Goal: Complete application form

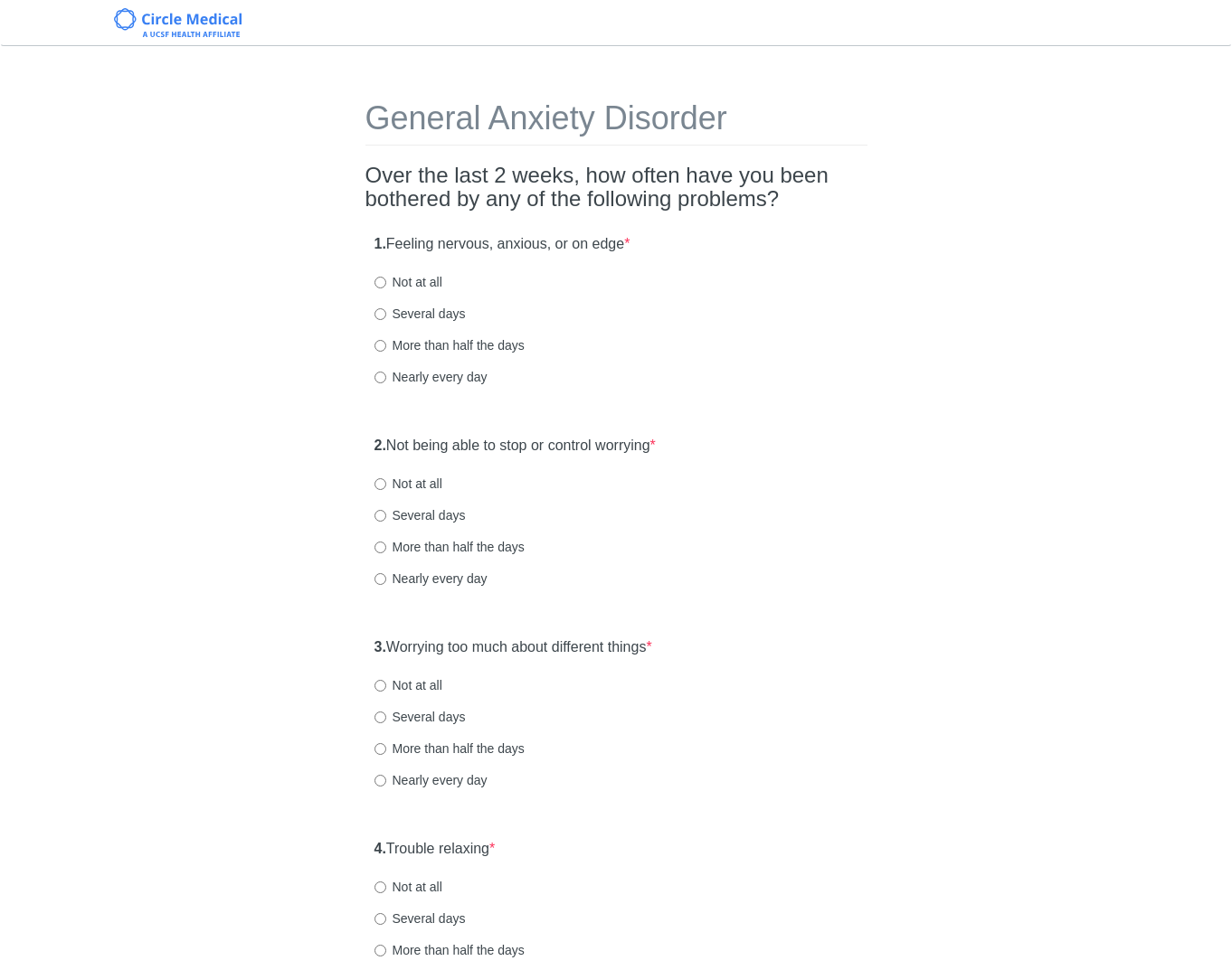
click at [657, 295] on div "1. Feeling nervous, anxious, or on edge * Not at all Several days More than hal…" at bounding box center [616, 319] width 502 height 188
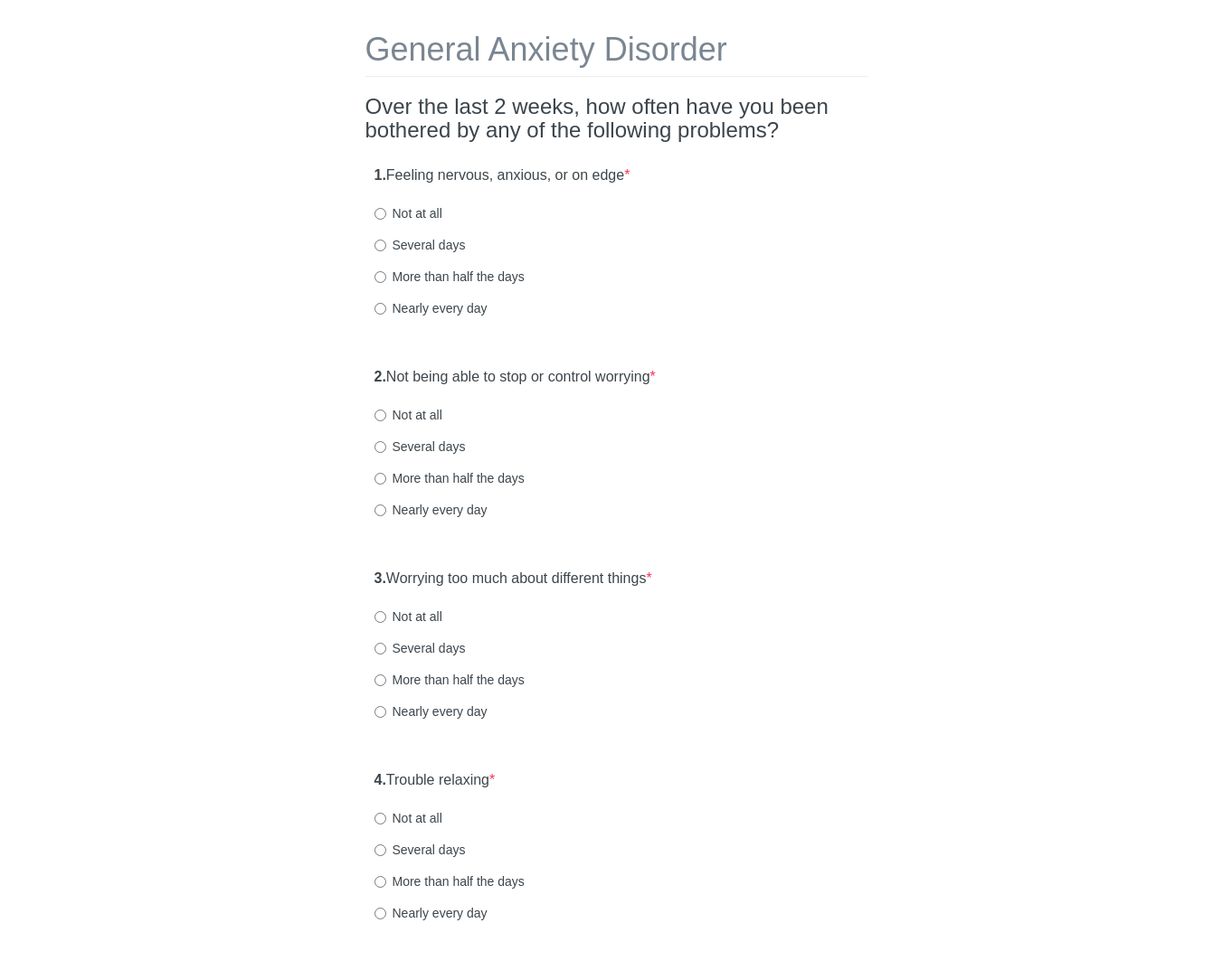
scroll to position [72, 0]
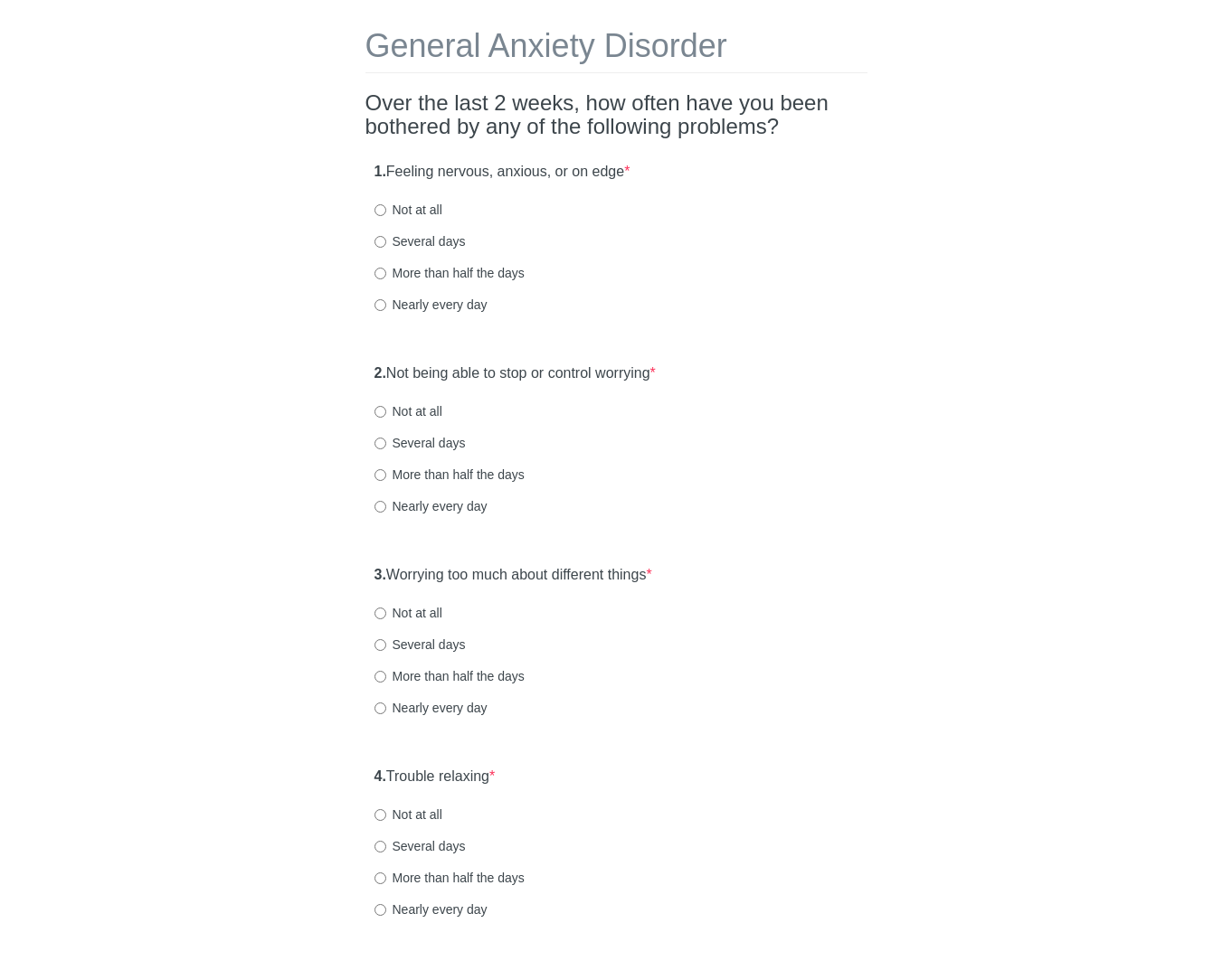
click at [436, 206] on label "Not at all" at bounding box center [408, 209] width 68 height 18
click at [386, 206] on input "Not at all" at bounding box center [380, 210] width 12 height 12
radio input "true"
click at [704, 275] on div "More than half the days" at bounding box center [616, 273] width 484 height 18
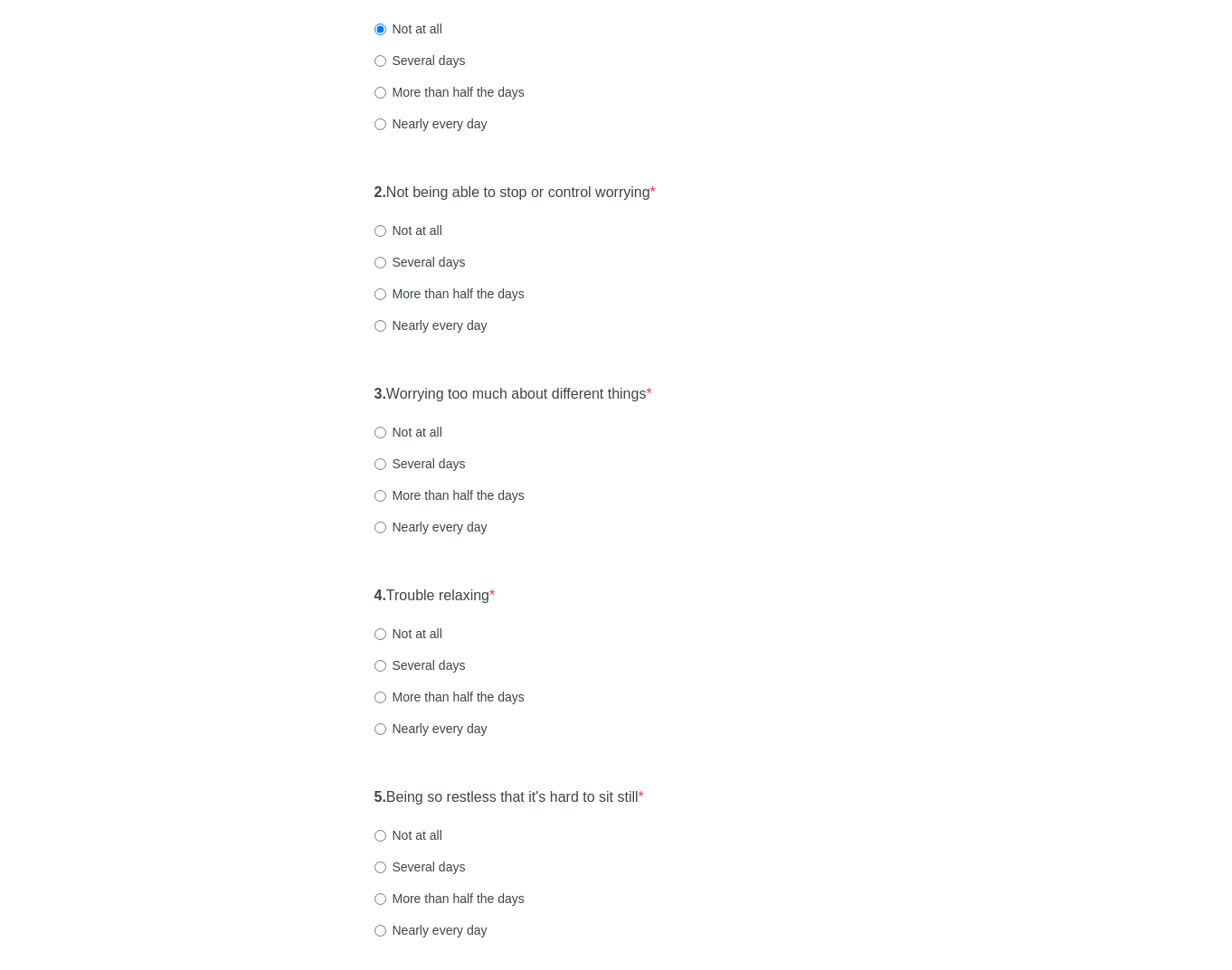
scroll to position [290, 0]
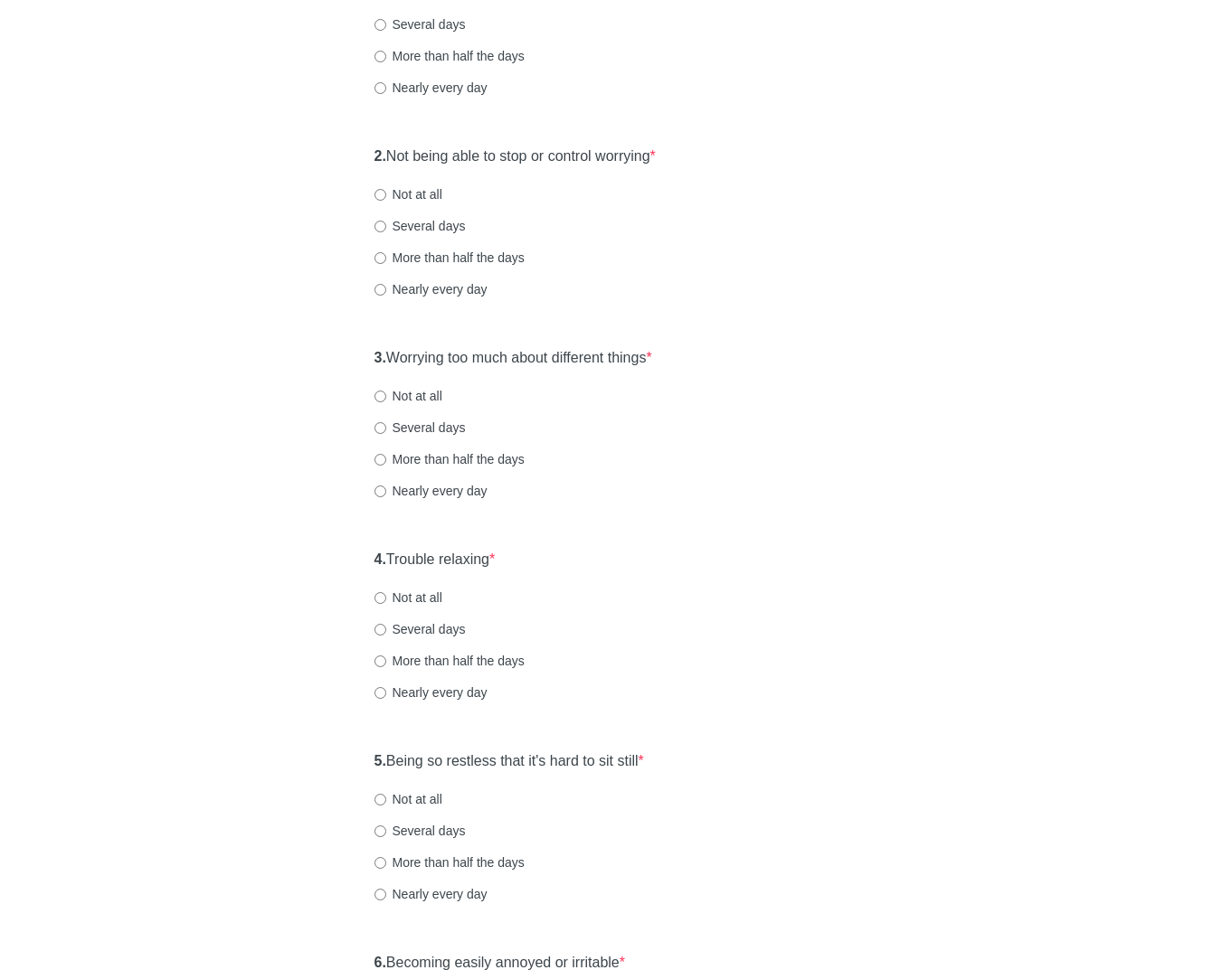
click at [410, 194] on label "Not at all" at bounding box center [408, 194] width 68 height 18
click at [386, 194] on input "Not at all" at bounding box center [380, 194] width 12 height 12
radio input "true"
click at [530, 358] on label "3. Worrying too much about different things *" at bounding box center [513, 358] width 278 height 20
click at [616, 397] on div "Not at all" at bounding box center [616, 396] width 484 height 18
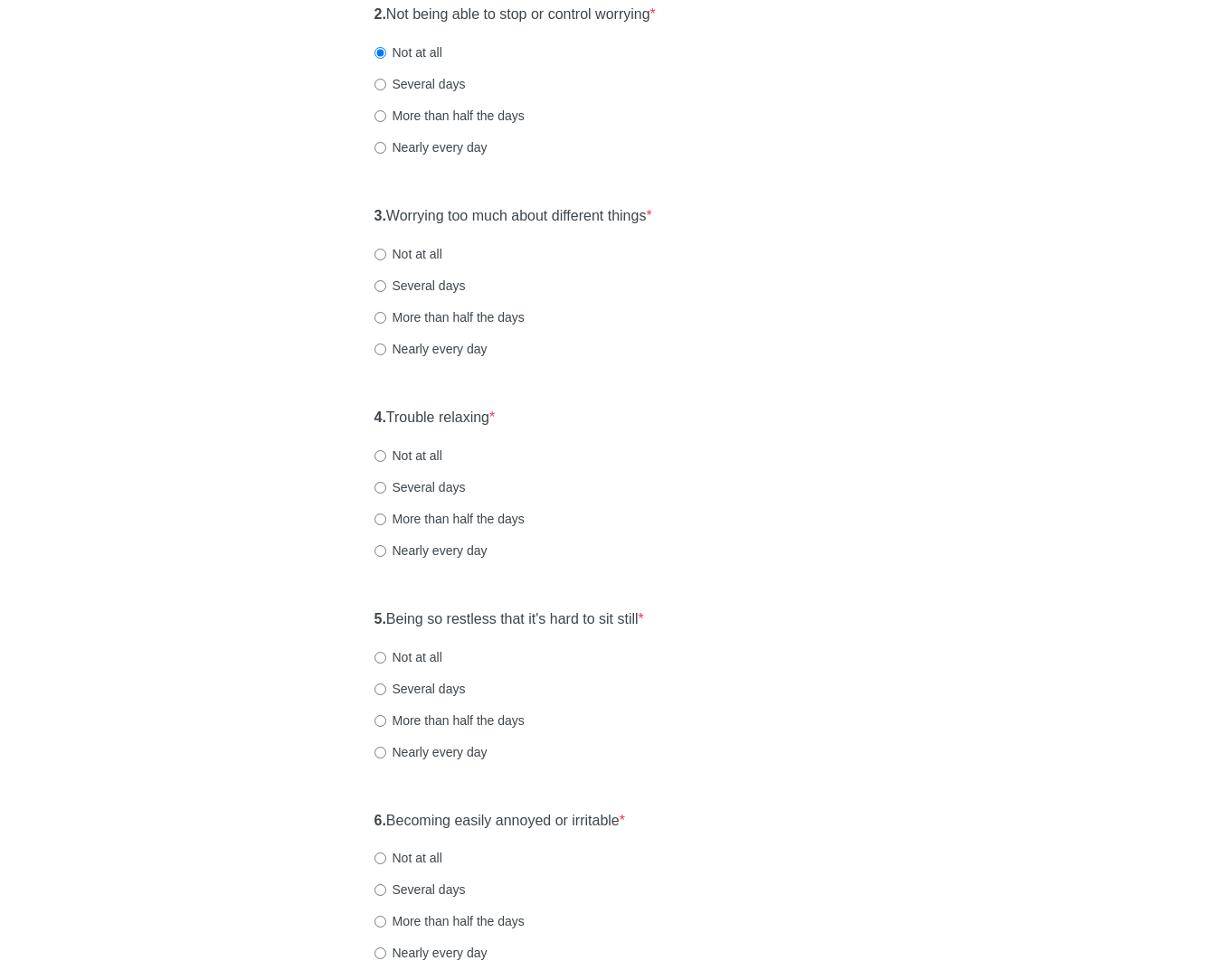
scroll to position [433, 0]
click at [422, 255] on label "Not at all" at bounding box center [408, 251] width 68 height 18
click at [386, 255] on input "Not at all" at bounding box center [380, 252] width 12 height 12
radio input "true"
click at [487, 417] on label "4. Trouble relaxing *" at bounding box center [435, 415] width 122 height 20
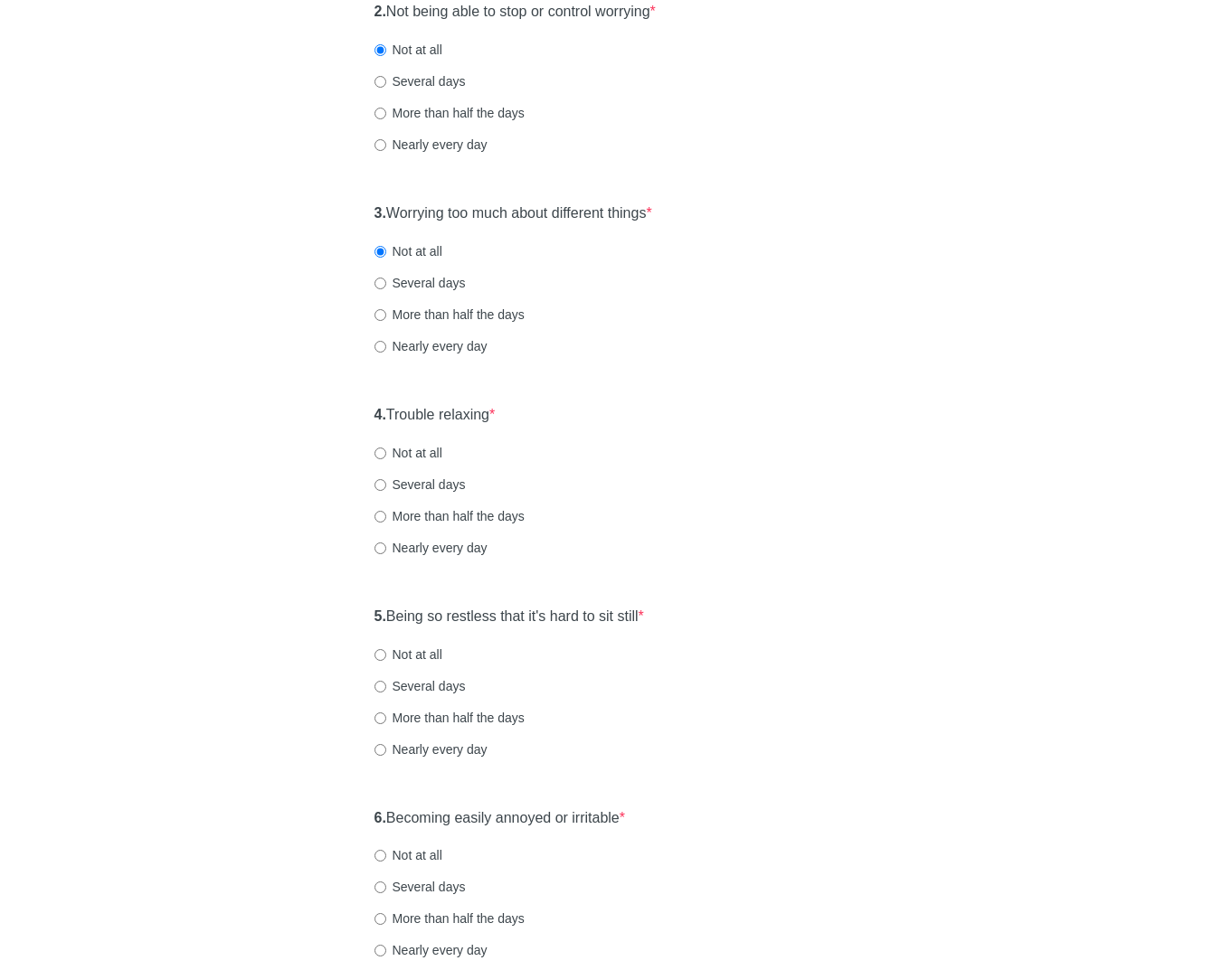
click at [654, 444] on div "Not at all" at bounding box center [616, 453] width 484 height 18
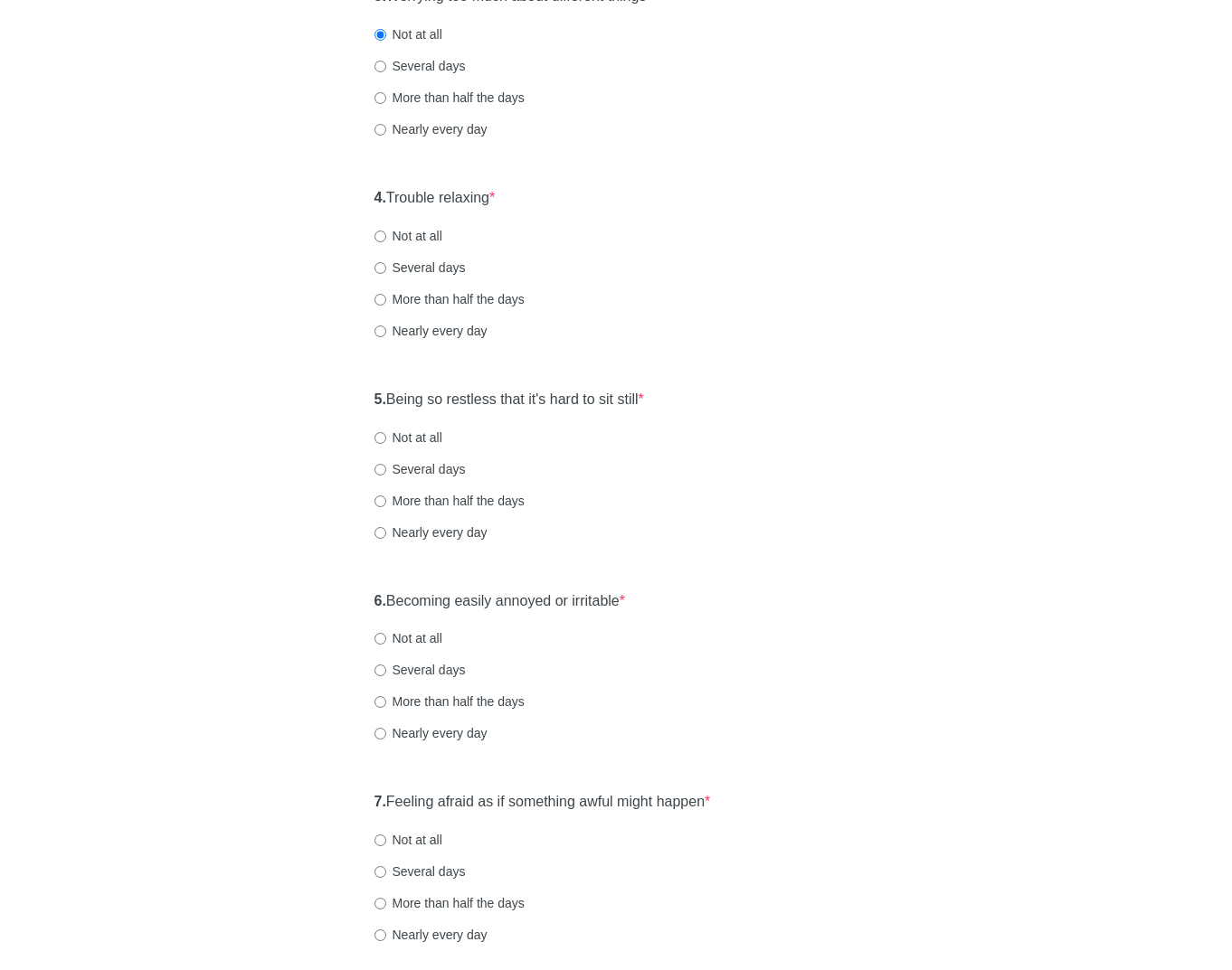
scroll to position [687, 0]
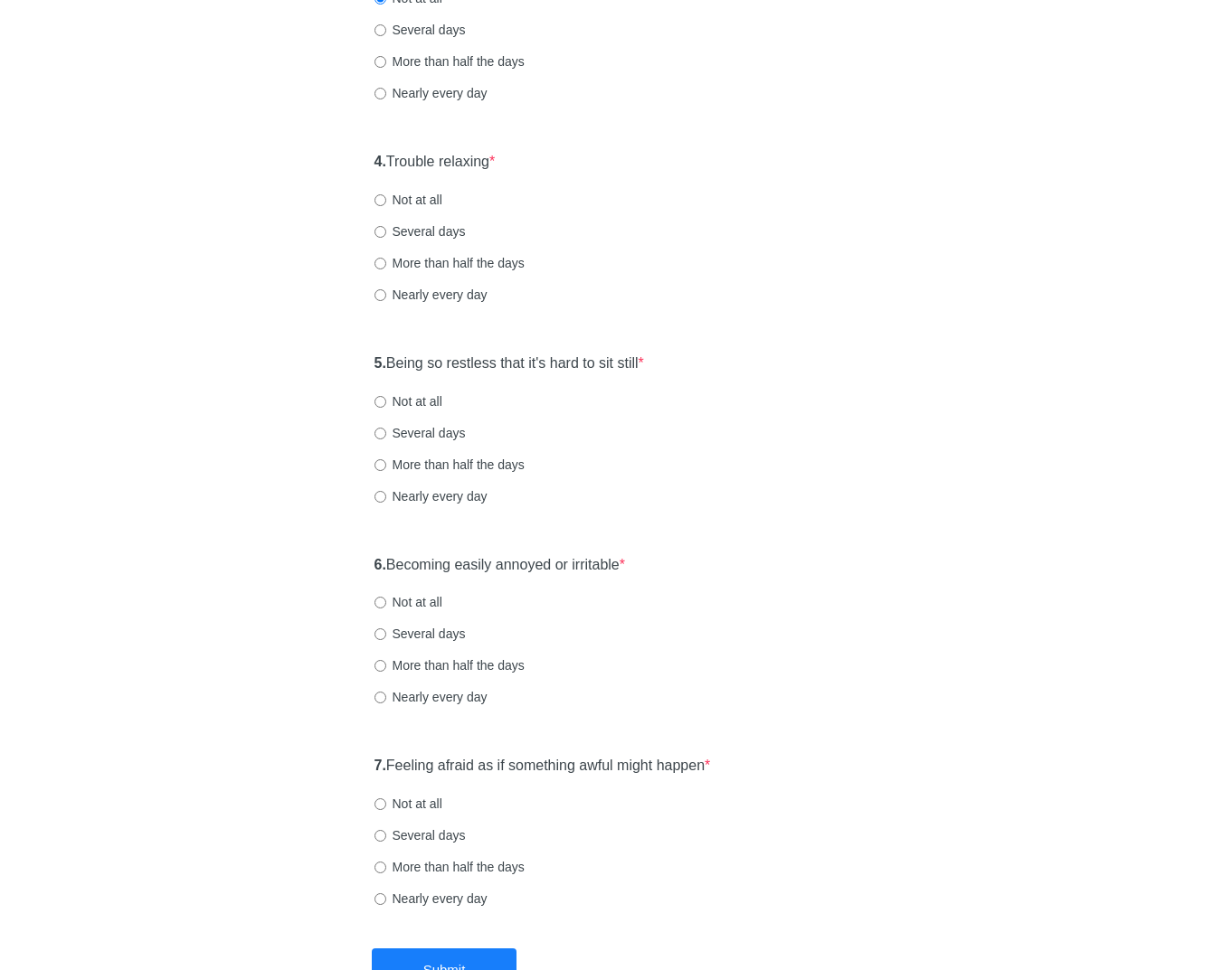
click at [426, 200] on label "Not at all" at bounding box center [408, 199] width 68 height 18
click at [386, 200] on input "Not at all" at bounding box center [380, 200] width 12 height 12
radio input "true"
click at [425, 233] on label "Several days" at bounding box center [420, 231] width 91 height 18
click at [386, 233] on input "Several days" at bounding box center [380, 232] width 12 height 12
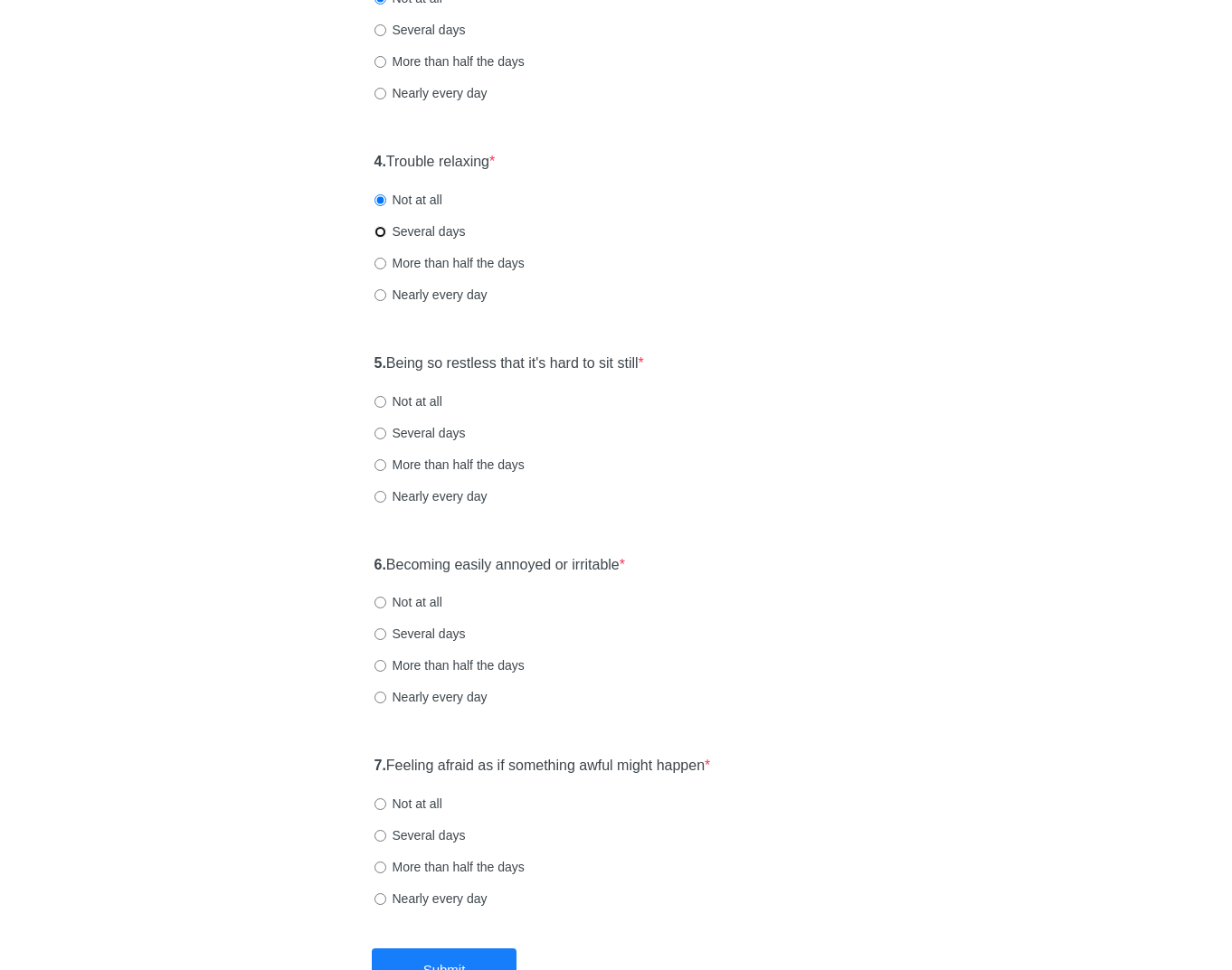
radio input "true"
click at [504, 358] on label "5. Being so restless that it's hard to sit still *" at bounding box center [509, 364] width 269 height 20
click at [763, 381] on div "5. Being so restless that it's hard to sit still * Not at all Several days More…" at bounding box center [616, 437] width 502 height 188
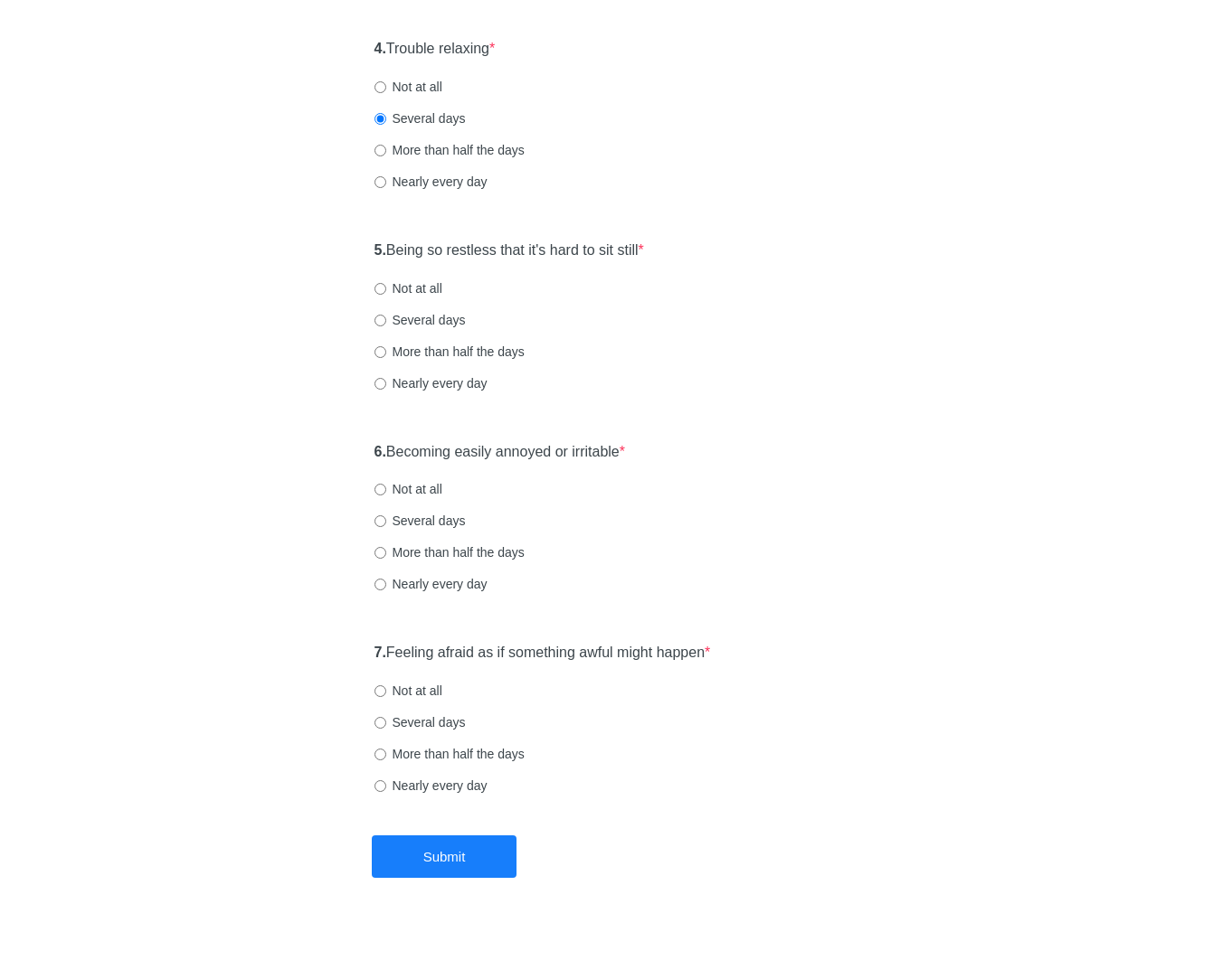
scroll to position [817, 0]
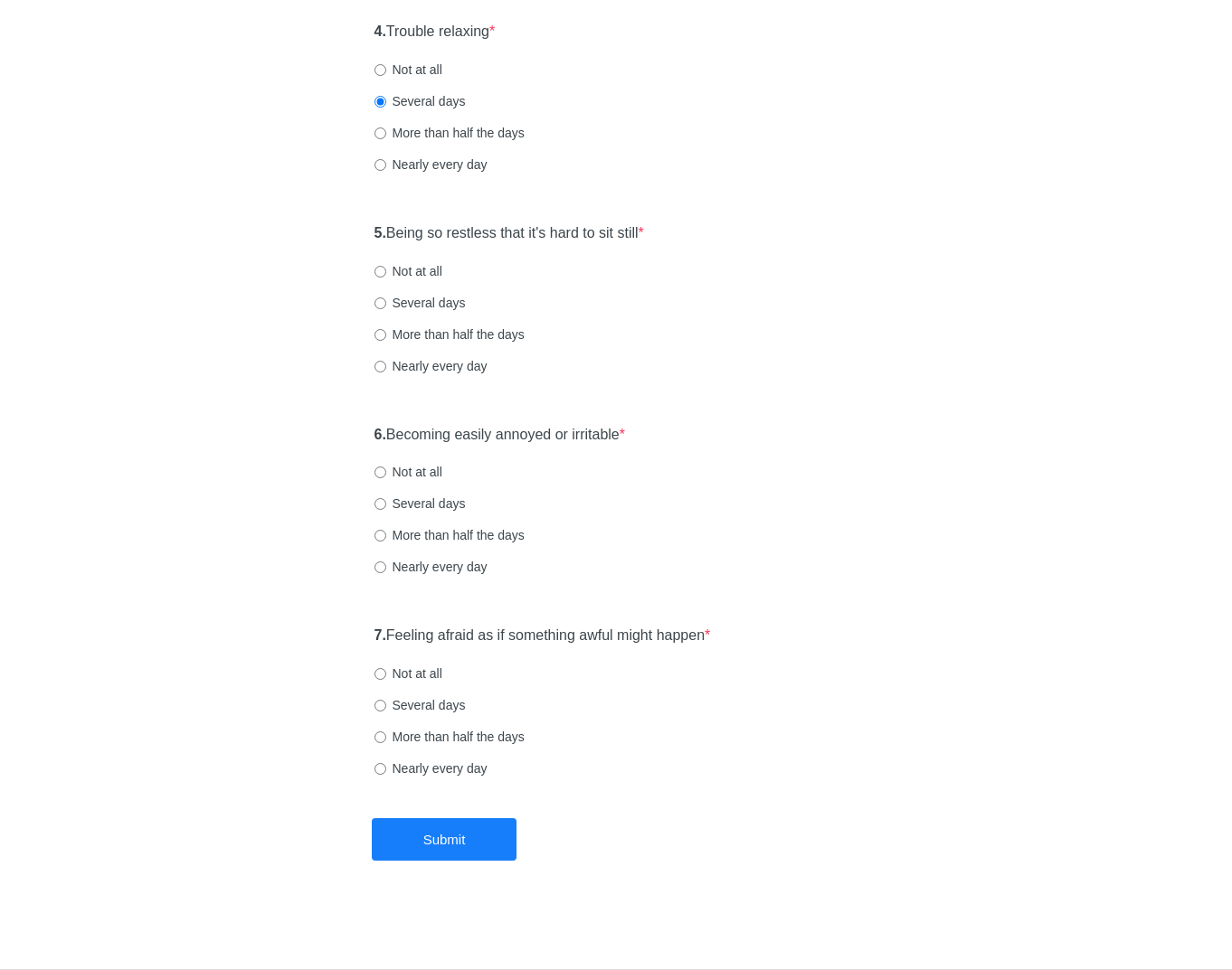
click at [407, 364] on label "Nearly every day" at bounding box center [431, 365] width 113 height 18
click at [386, 364] on input "Nearly every day" at bounding box center [380, 366] width 12 height 12
radio input "true"
click at [526, 439] on label "6. Becoming easily annoyed or irritable *" at bounding box center [500, 434] width 252 height 20
click at [528, 432] on label "6. Becoming easily annoyed or irritable *" at bounding box center [500, 434] width 252 height 20
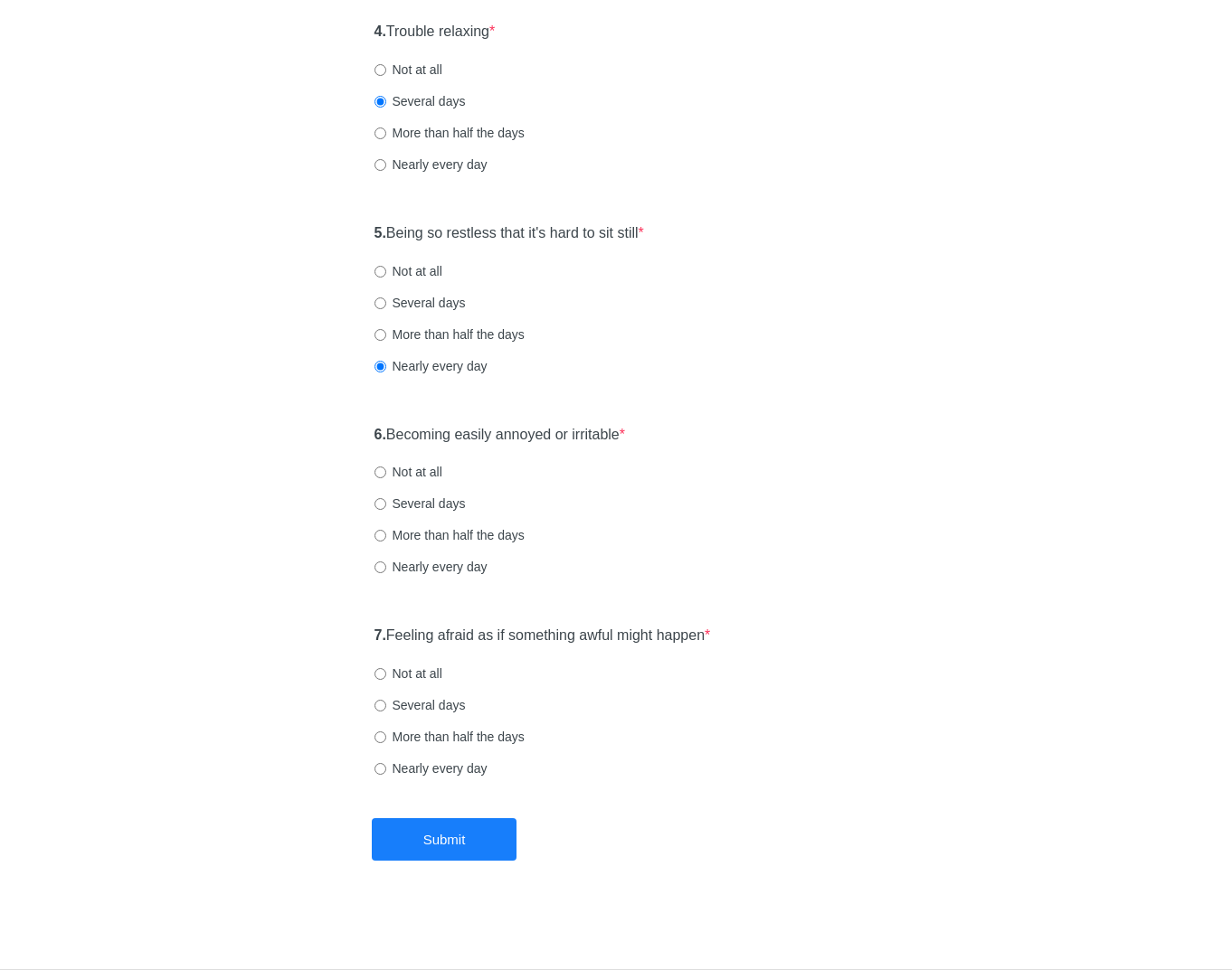
click at [643, 407] on div "General Anxiety Disorder Over the last 2 weeks, how often have you been bothere…" at bounding box center [616, 32] width 529 height 1571
click at [426, 503] on label "Several days" at bounding box center [420, 503] width 91 height 18
click at [386, 503] on input "Several days" at bounding box center [380, 503] width 12 height 12
radio input "true"
click at [433, 672] on label "Not at all" at bounding box center [408, 674] width 68 height 18
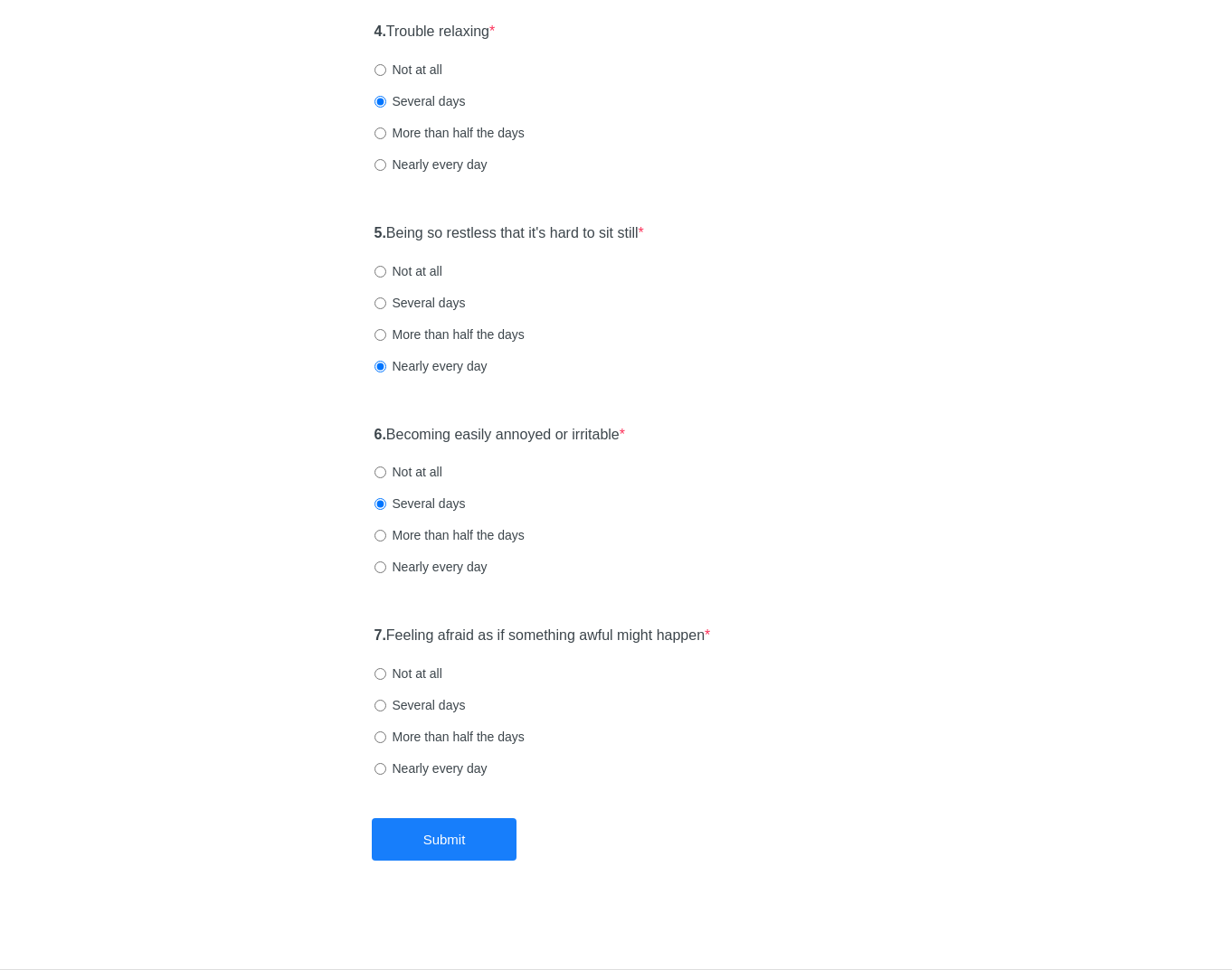
drag, startPoint x: 410, startPoint y: 674, endPoint x: 456, endPoint y: 742, distance: 82.1
click at [410, 674] on label "Not at all" at bounding box center [408, 674] width 68 height 18
click at [386, 674] on input "Not at all" at bounding box center [380, 674] width 12 height 12
radio input "true"
click at [476, 837] on button "Submit" at bounding box center [443, 840] width 145 height 43
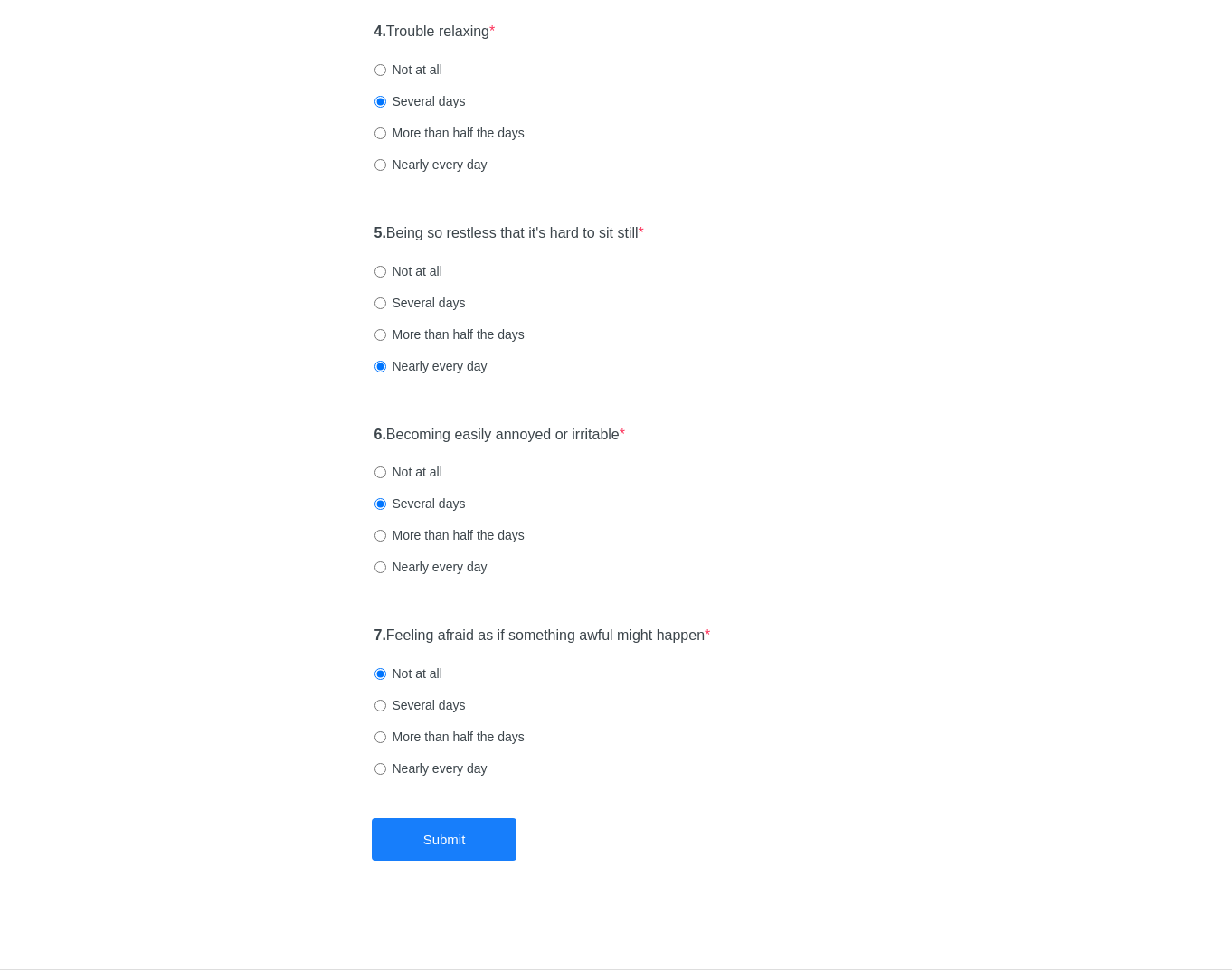
scroll to position [0, 0]
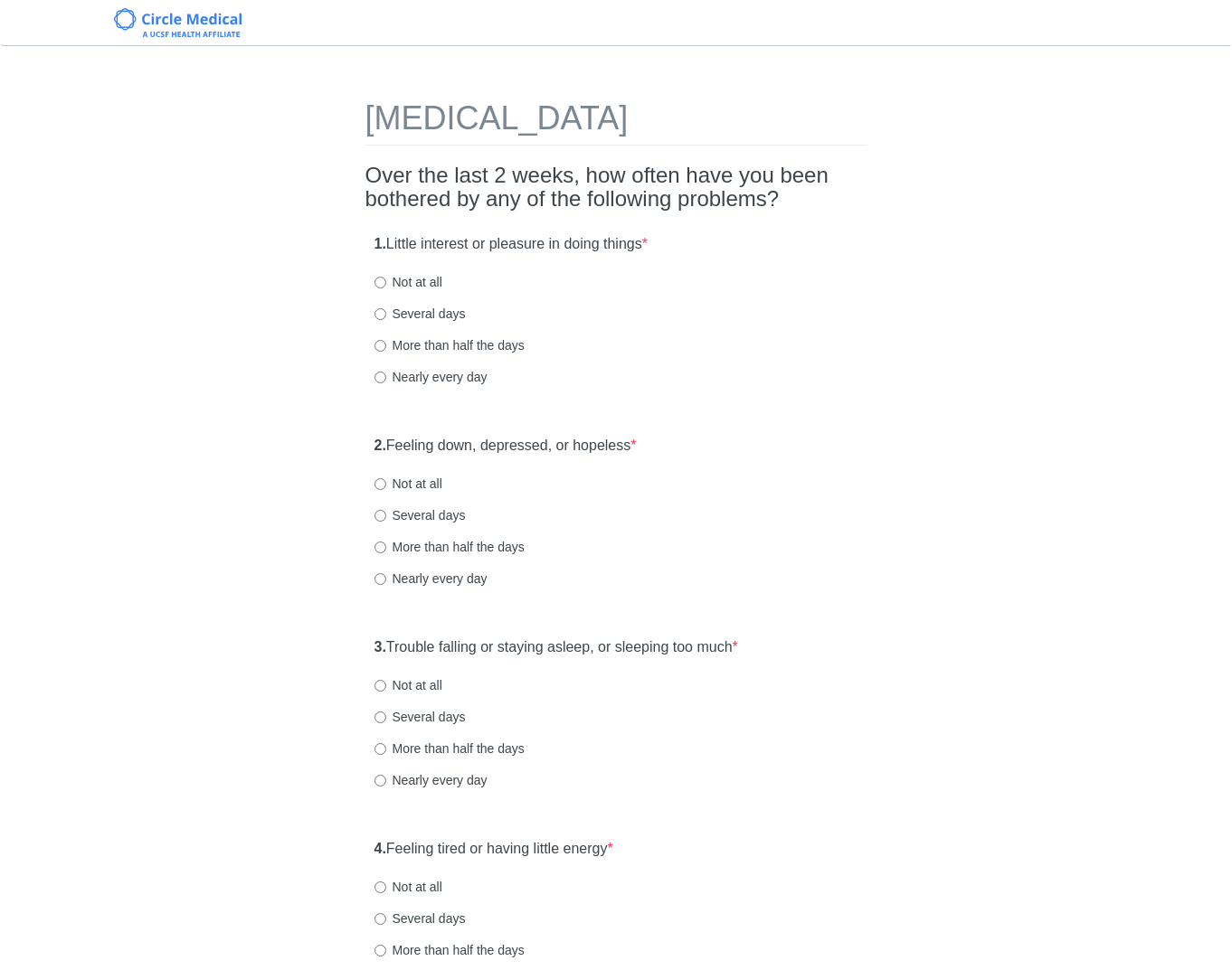
click at [485, 435] on label "2. Feeling down, depressed, or hopeless *" at bounding box center [506, 445] width 263 height 20
click at [416, 478] on label "Not at all" at bounding box center [408, 483] width 68 height 18
click at [386, 478] on input "Not at all" at bounding box center [380, 484] width 12 height 12
radio input "true"
click at [675, 395] on div "1. Little interest or pleasure in doing things * Not at all Several days More t…" at bounding box center [616, 319] width 502 height 188
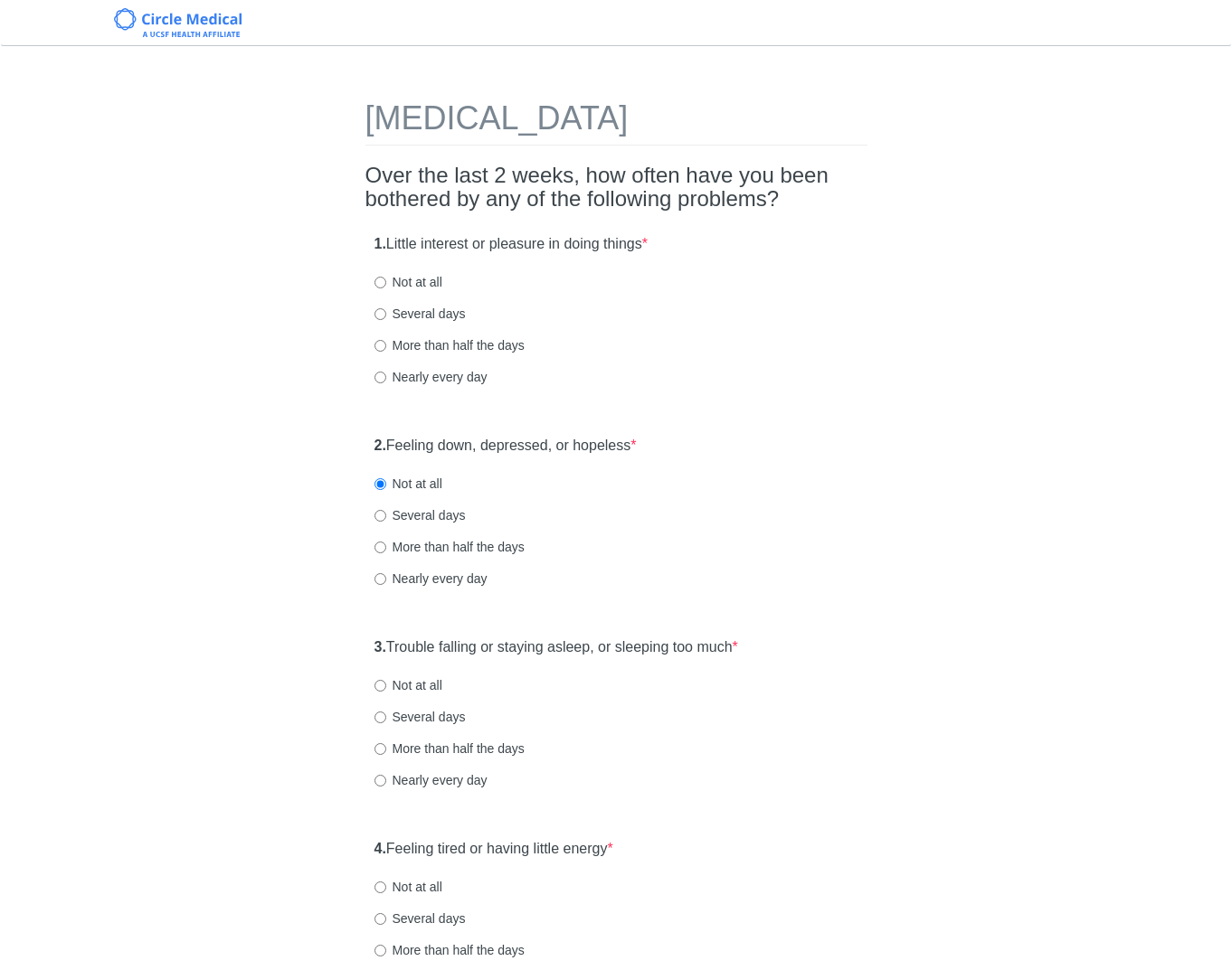
click at [527, 237] on label "1. Little interest or pleasure in doing things *" at bounding box center [510, 244] width 273 height 20
click at [450, 319] on label "Several days" at bounding box center [420, 313] width 91 height 18
click at [386, 319] on input "Several days" at bounding box center [380, 314] width 12 height 12
radio input "true"
click at [614, 444] on label "2. Feeling down, depressed, or hopeless *" at bounding box center [506, 445] width 263 height 20
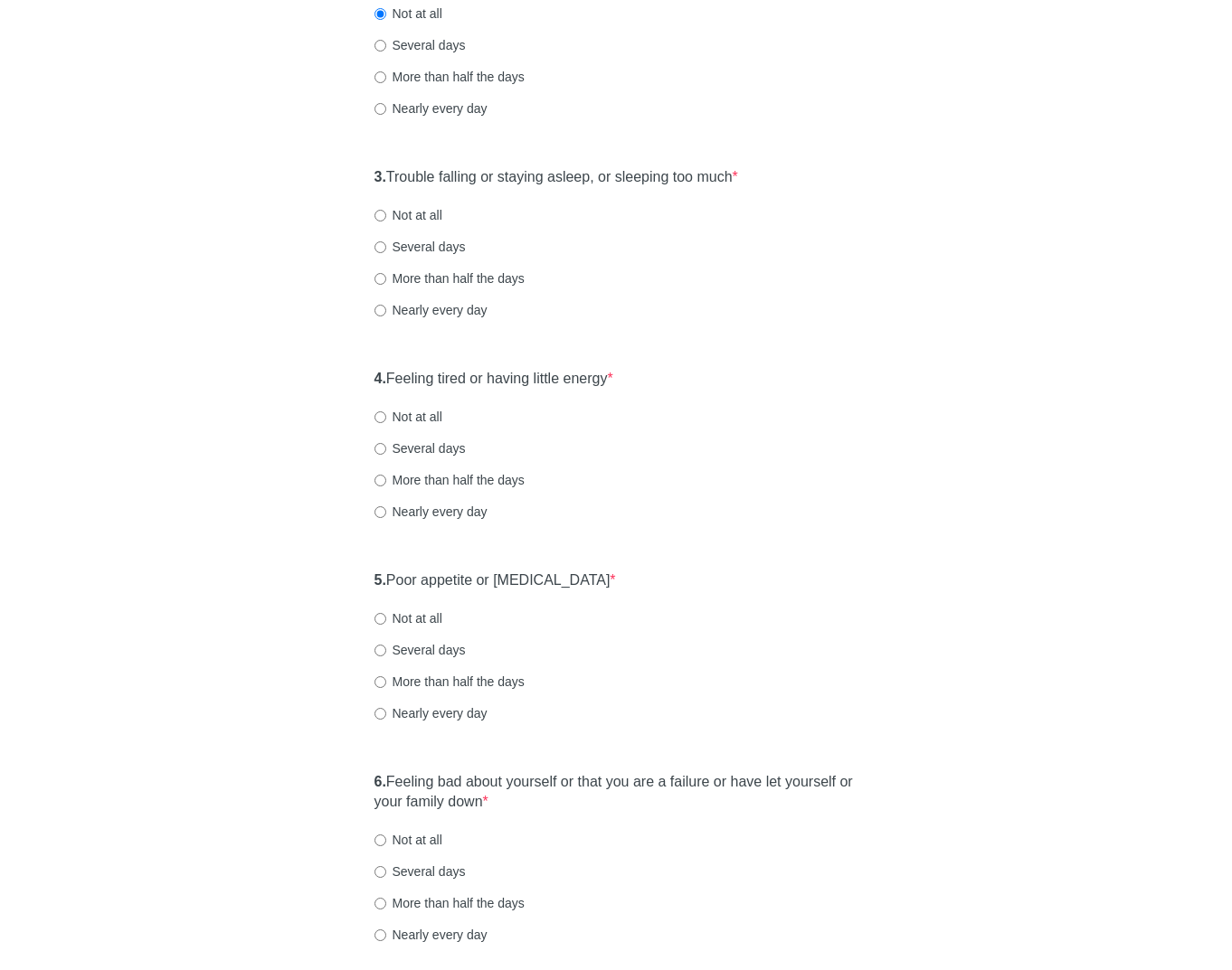
scroll to position [506, 0]
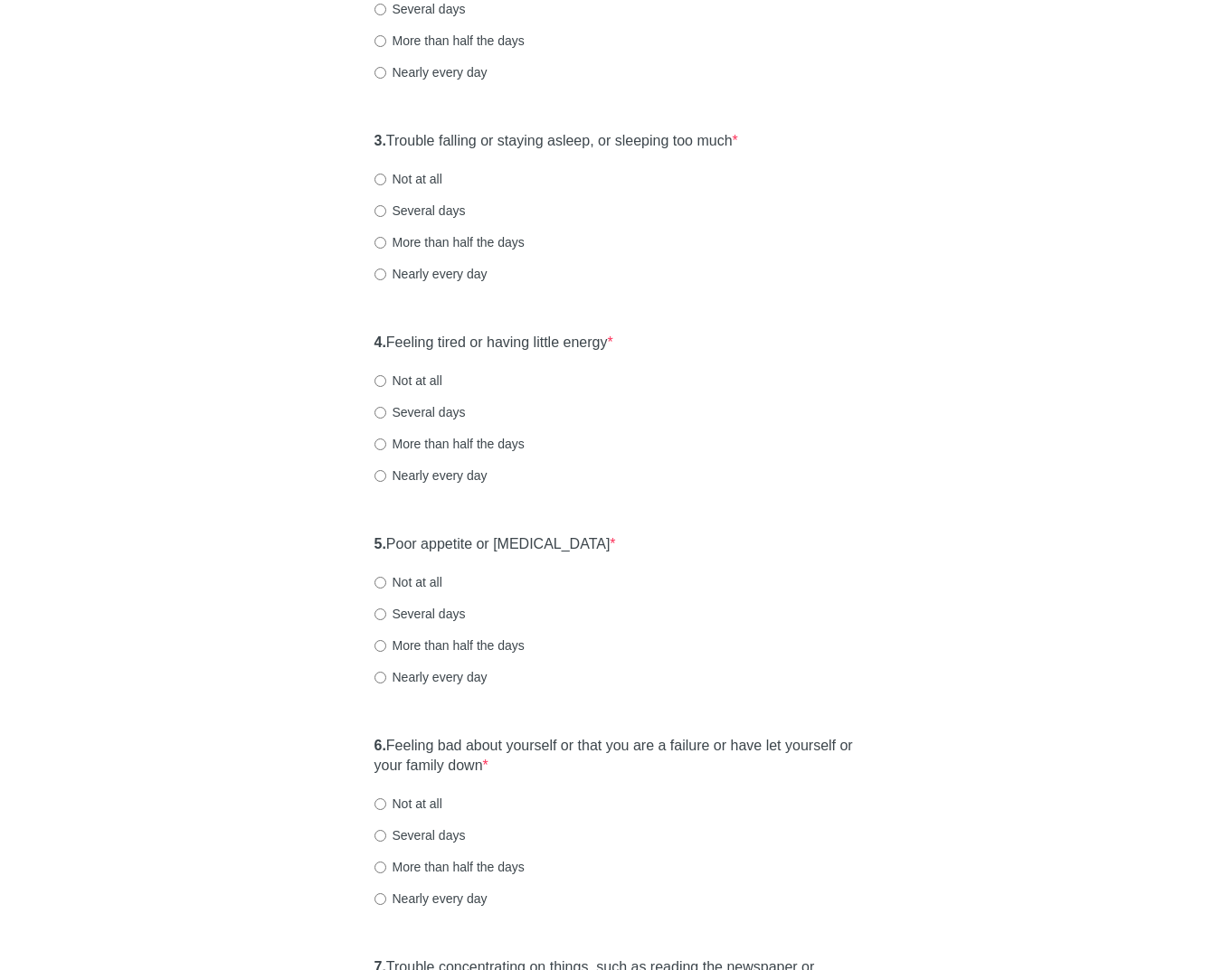
click at [432, 174] on label "Not at all" at bounding box center [408, 179] width 68 height 18
click at [386, 174] on input "Not at all" at bounding box center [380, 180] width 12 height 12
radio input "true"
click at [493, 348] on label "4. Feeling tired or having little energy *" at bounding box center [494, 342] width 239 height 20
click at [496, 342] on label "4. Feeling tired or having little energy *" at bounding box center [494, 342] width 239 height 20
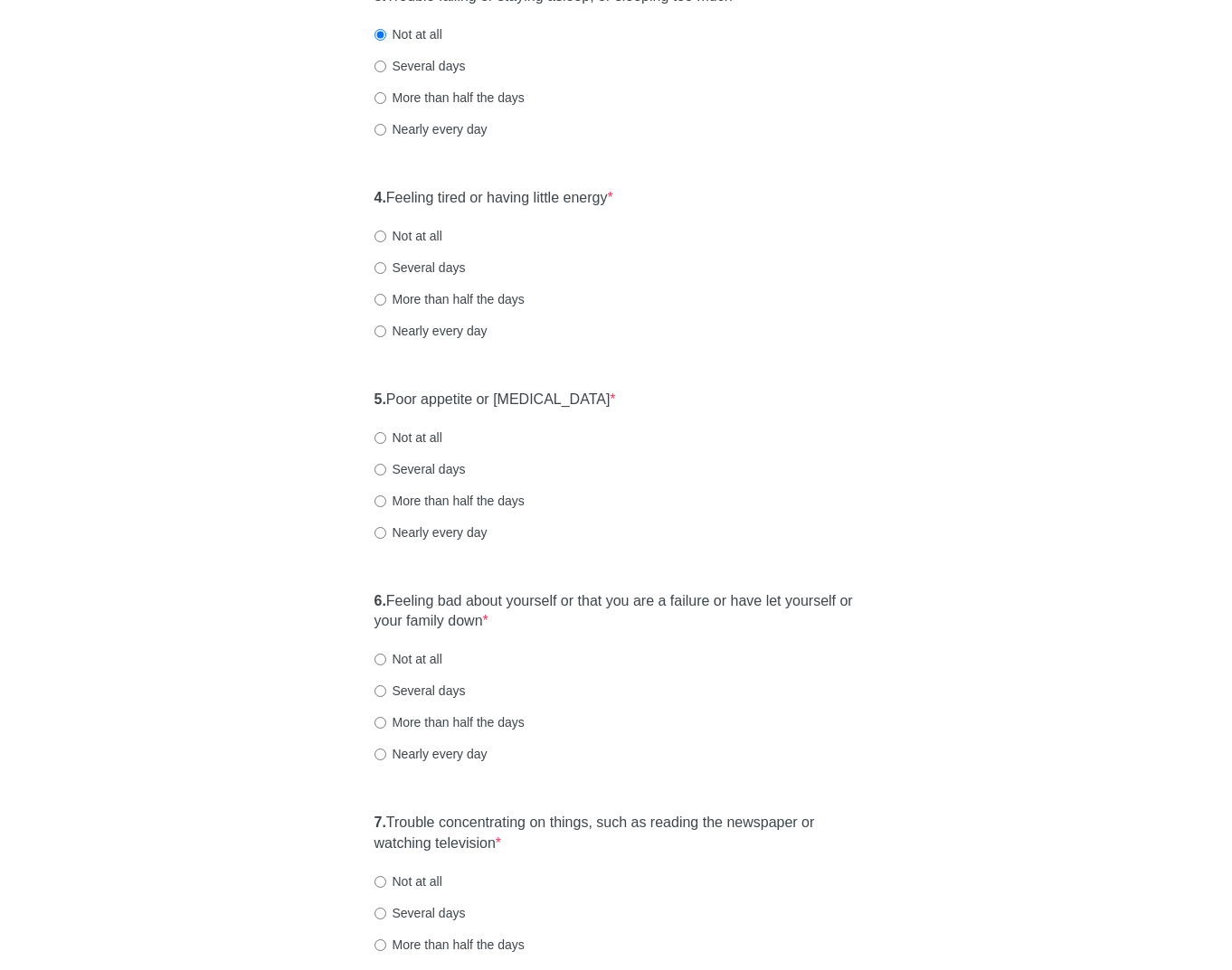
scroll to position [687, 0]
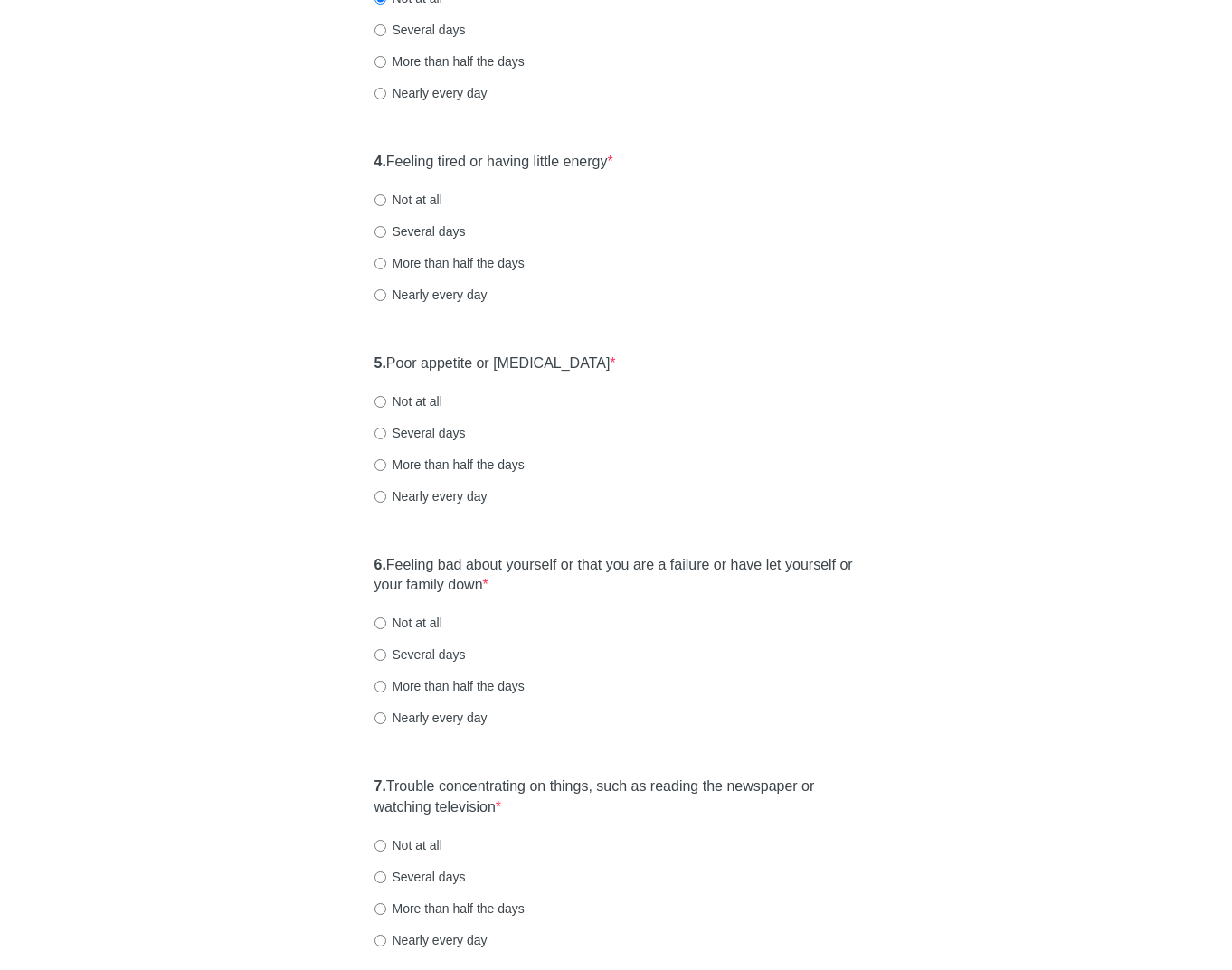
click at [414, 232] on label "Several days" at bounding box center [420, 231] width 91 height 18
click at [386, 232] on input "Several days" at bounding box center [380, 232] width 12 height 12
radio input "true"
click at [465, 361] on label "5. Poor appetite or overeating *" at bounding box center [495, 364] width 241 height 20
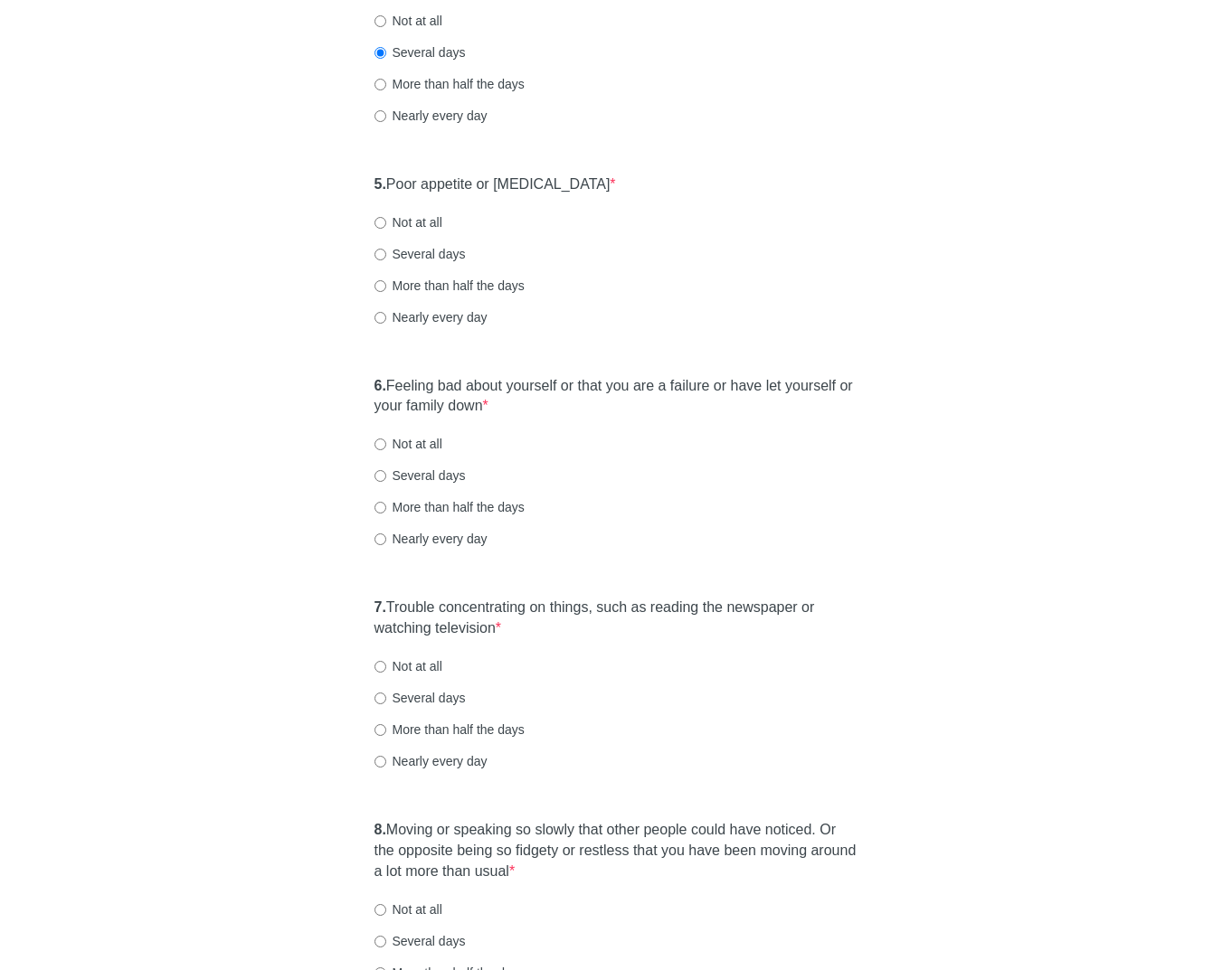
scroll to position [868, 0]
click at [437, 282] on label "More than half the days" at bounding box center [449, 284] width 150 height 18
click at [386, 282] on input "More than half the days" at bounding box center [380, 284] width 12 height 12
radio input "true"
click at [432, 222] on label "Not at all" at bounding box center [408, 221] width 68 height 18
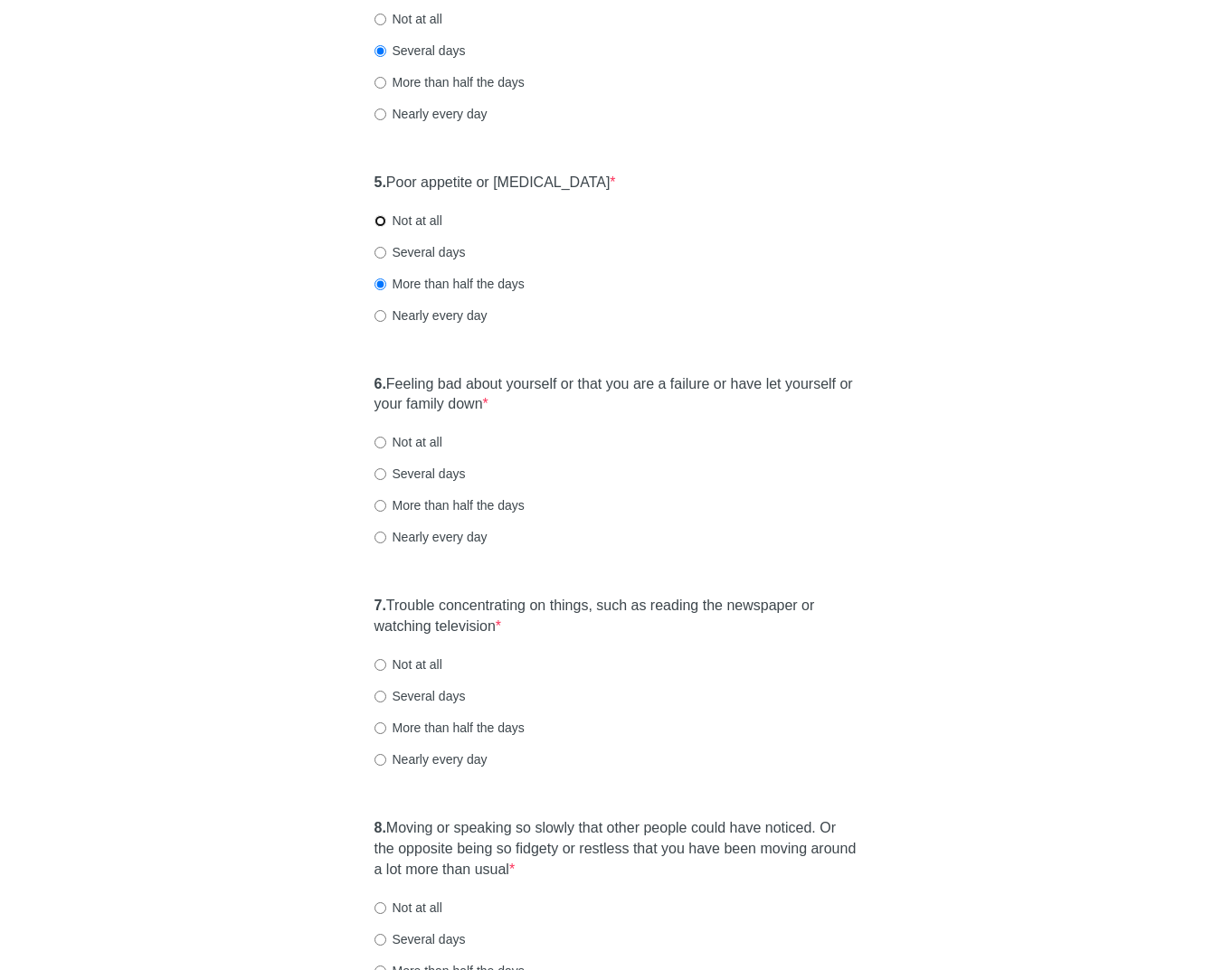
click at [386, 222] on input "Not at all" at bounding box center [380, 221] width 12 height 12
radio input "true"
click at [479, 183] on label "5. Poor appetite or overeating *" at bounding box center [495, 183] width 241 height 20
click at [632, 376] on label "6. Feeling bad about yourself or that you are a failure or have let yourself or…" at bounding box center [616, 395] width 484 height 42
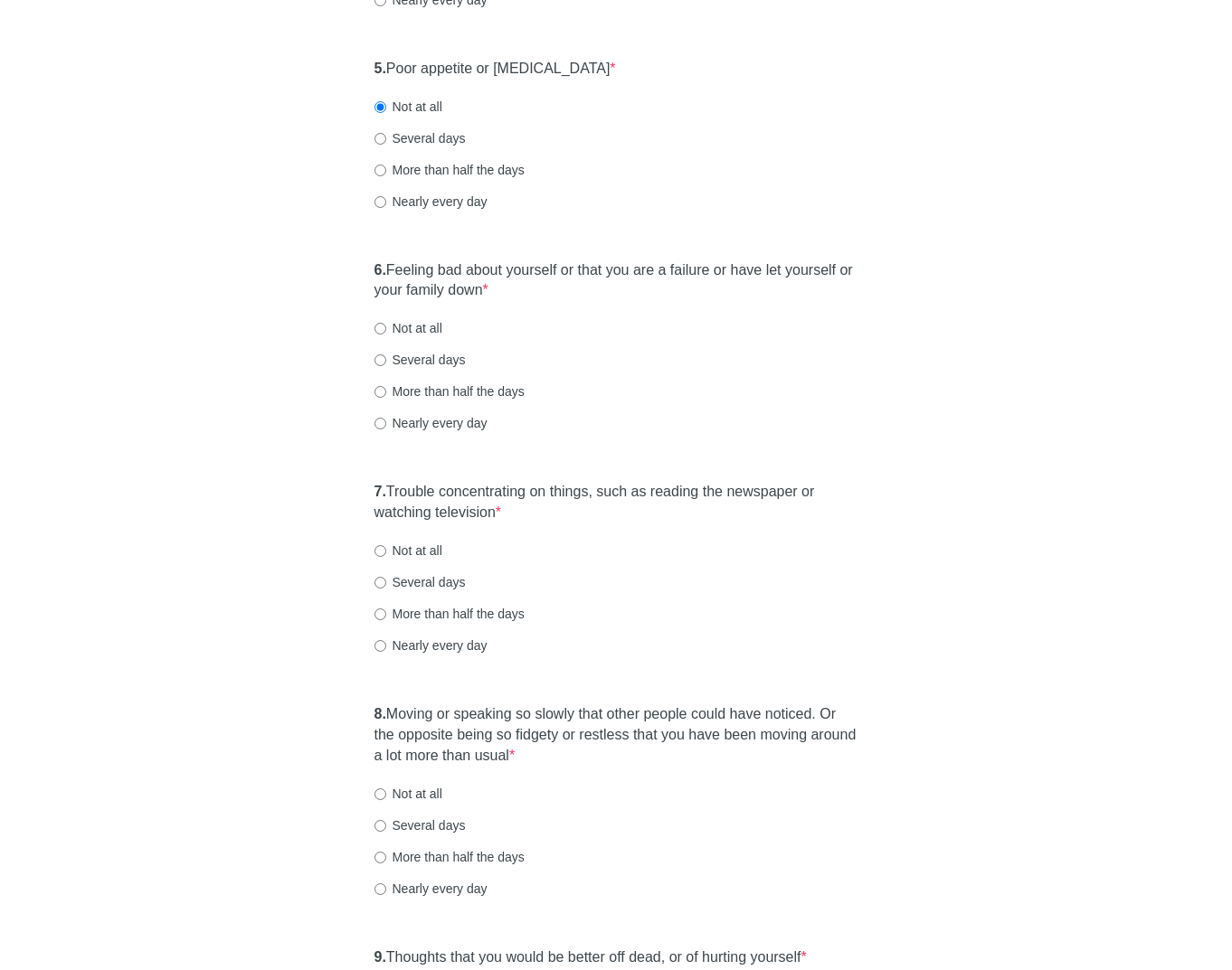
scroll to position [1013, 0]
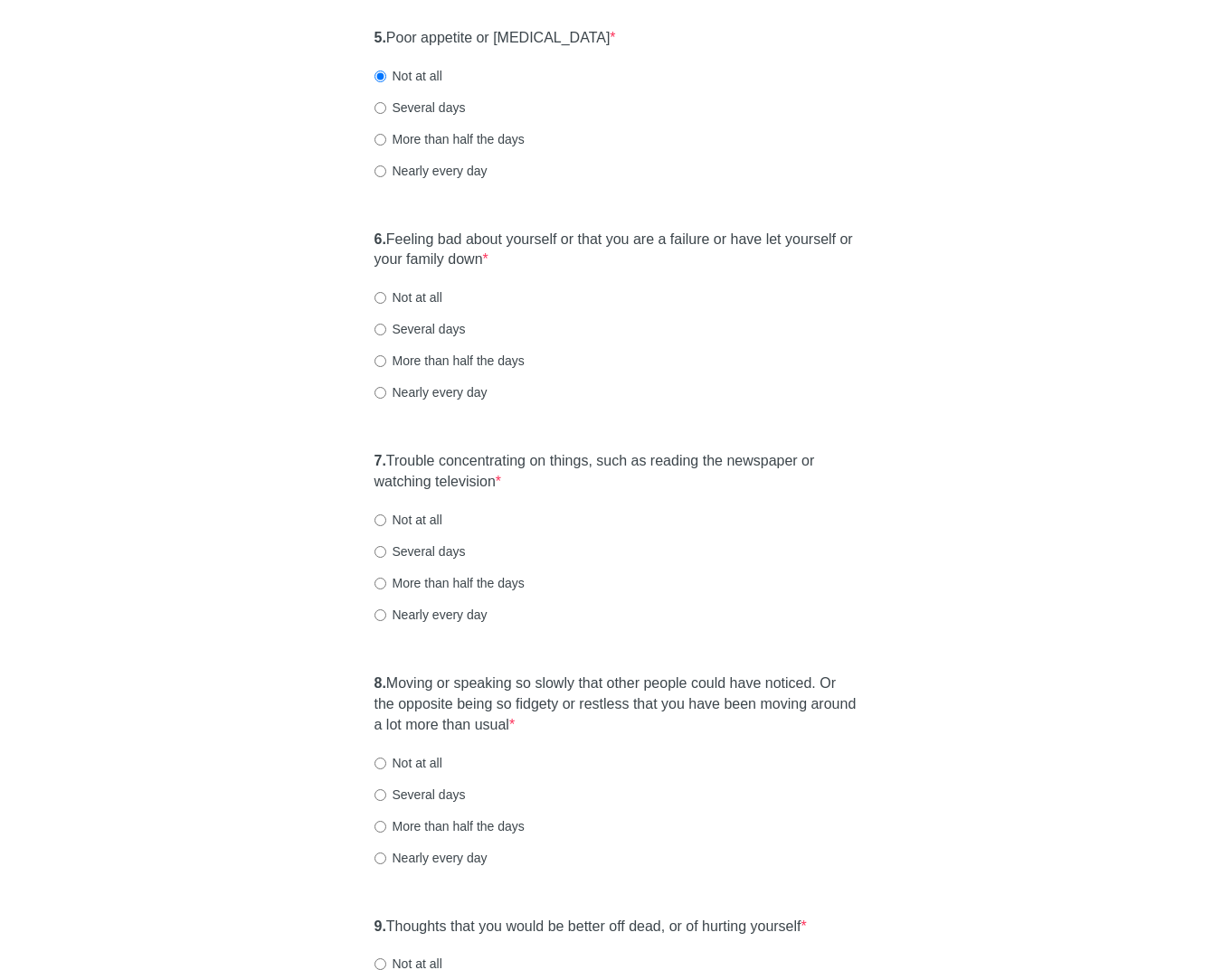
click at [423, 298] on label "Not at all" at bounding box center [408, 297] width 68 height 18
click at [386, 298] on input "Not at all" at bounding box center [380, 297] width 12 height 12
radio input "true"
click at [482, 464] on label "7. Trouble concentrating on things, such as reading the newspaper or watching t…" at bounding box center [616, 471] width 484 height 42
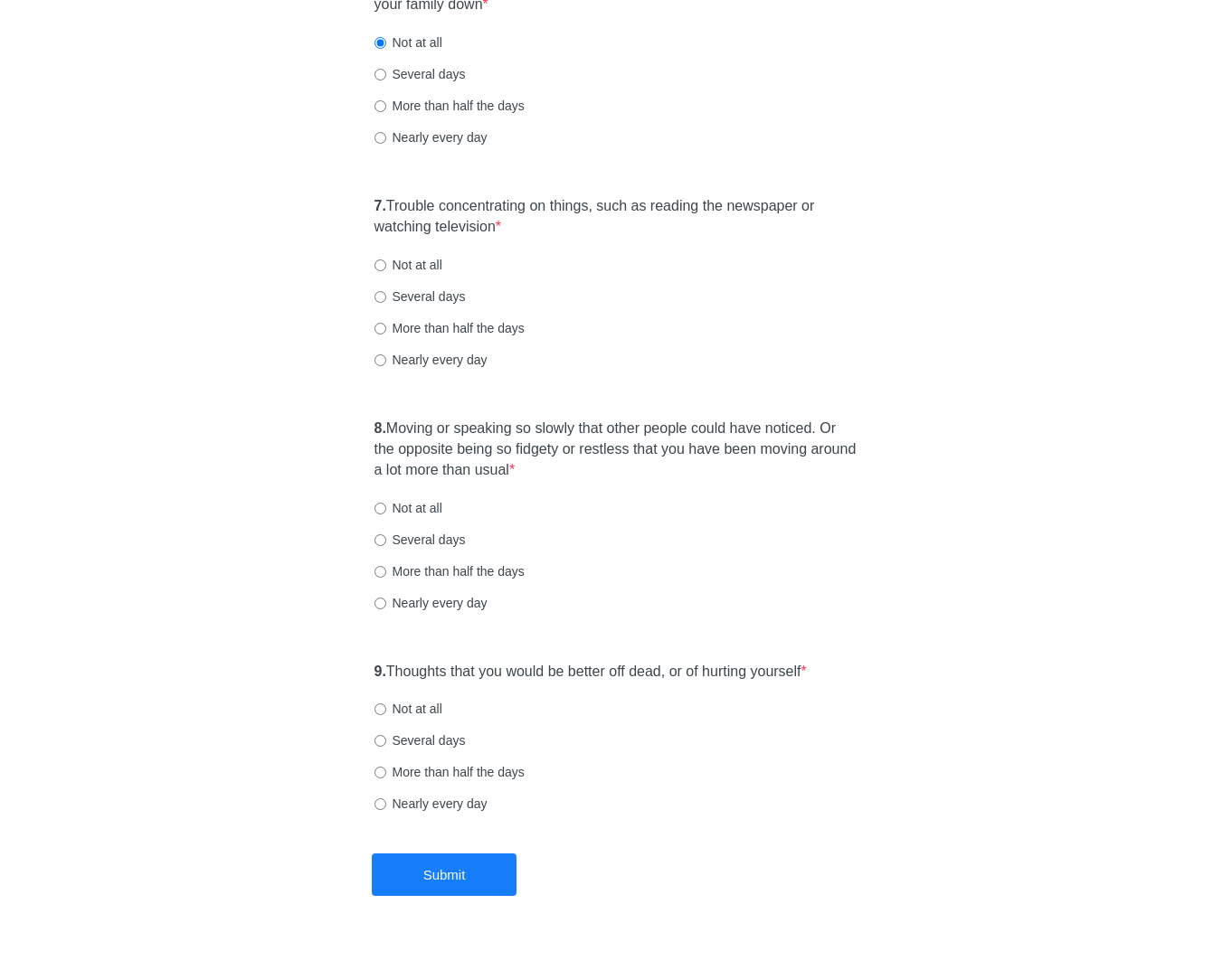
scroll to position [1301, 0]
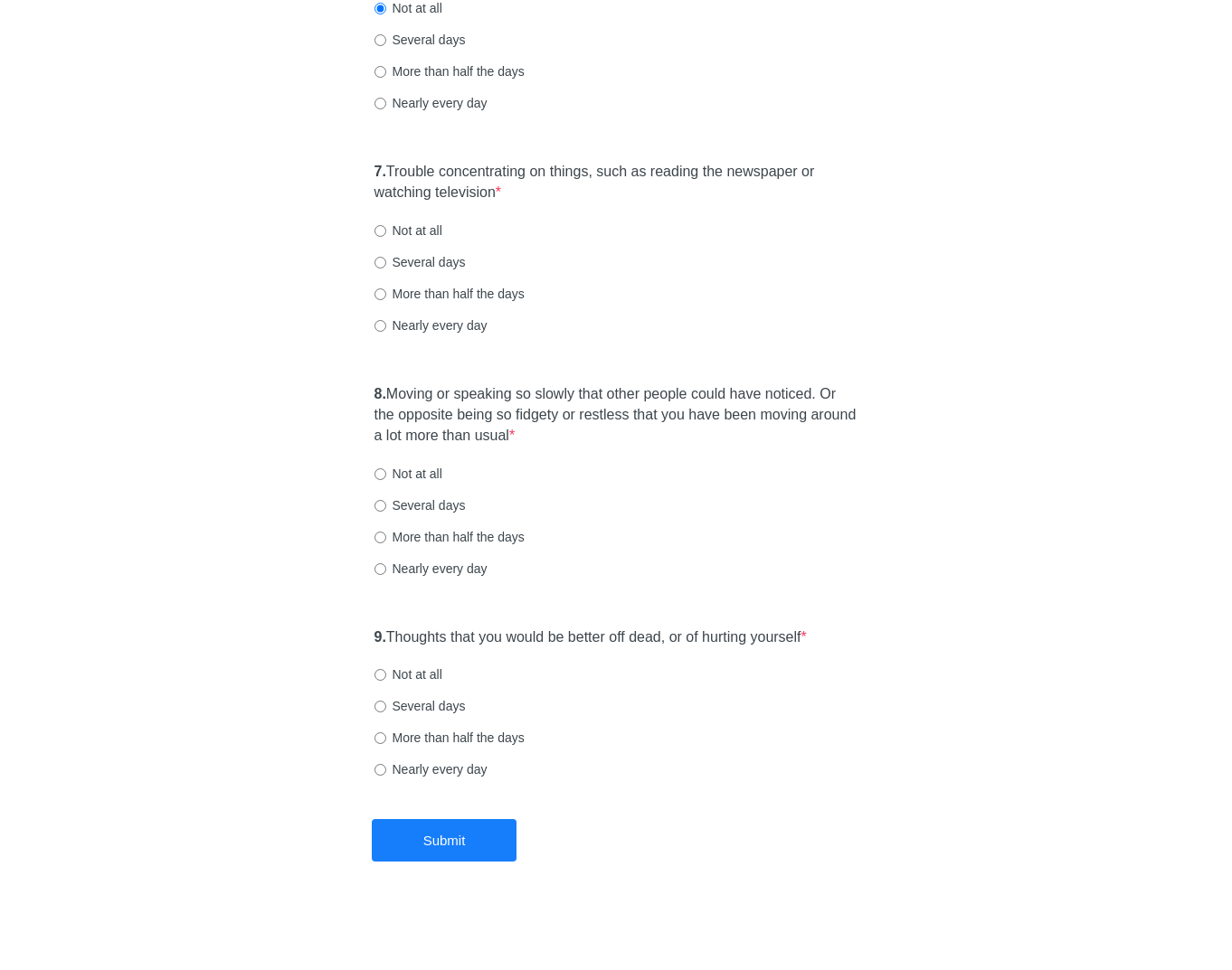
click at [433, 327] on label "Nearly every day" at bounding box center [431, 326] width 113 height 18
click at [386, 327] on input "Nearly every day" at bounding box center [380, 326] width 12 height 12
radio input "true"
click at [472, 398] on label "8. Moving or speaking so slowly that other people could have noticed. Or the op…" at bounding box center [616, 415] width 484 height 62
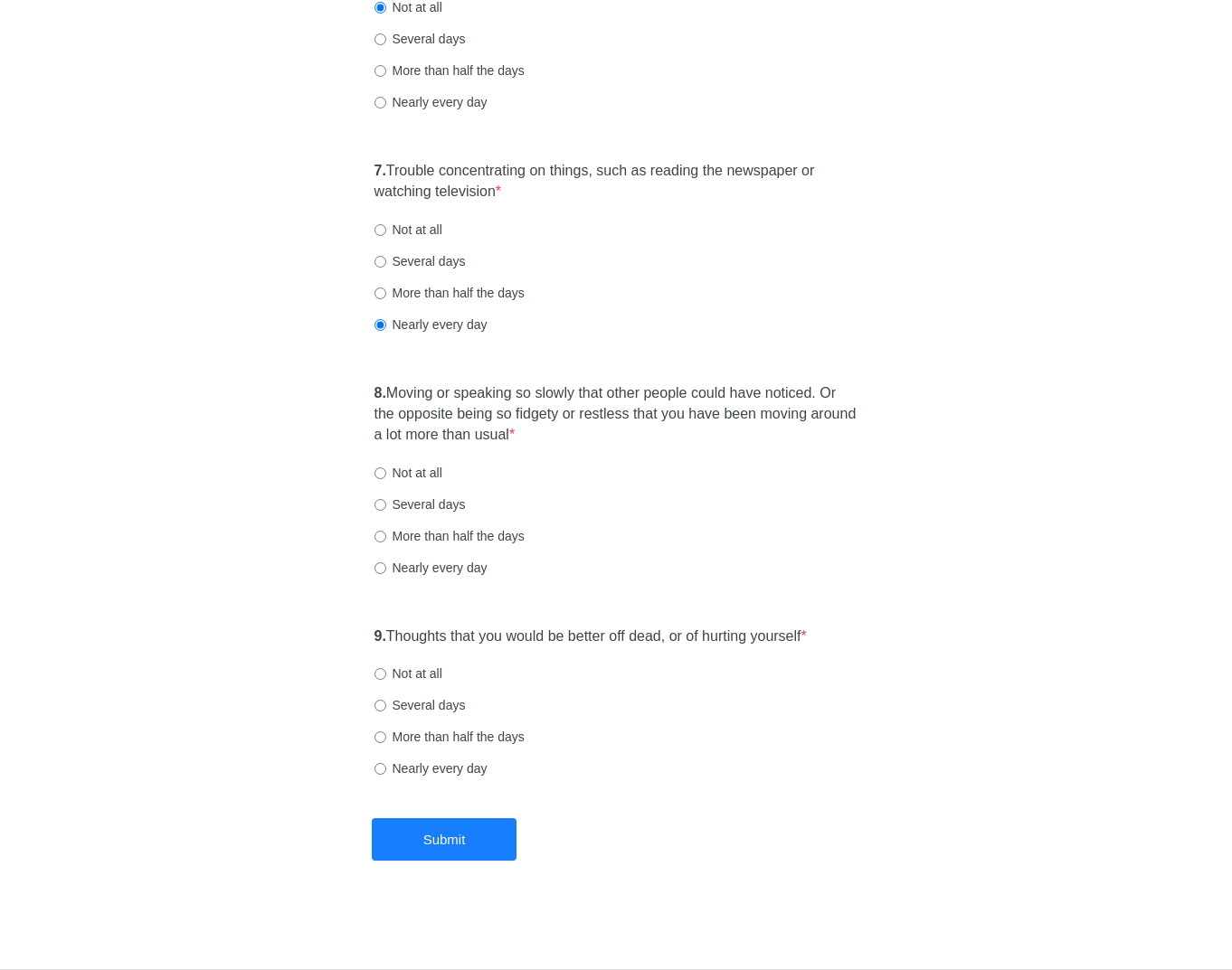
click at [408, 471] on label "Not at all" at bounding box center [408, 472] width 68 height 18
click at [386, 471] on input "Not at all" at bounding box center [380, 473] width 12 height 12
radio input "true"
click at [448, 639] on label "9. Thoughts that you would be better off dead, or of hurting yourself *" at bounding box center [590, 637] width 433 height 20
click at [432, 678] on label "Not at all" at bounding box center [408, 674] width 68 height 18
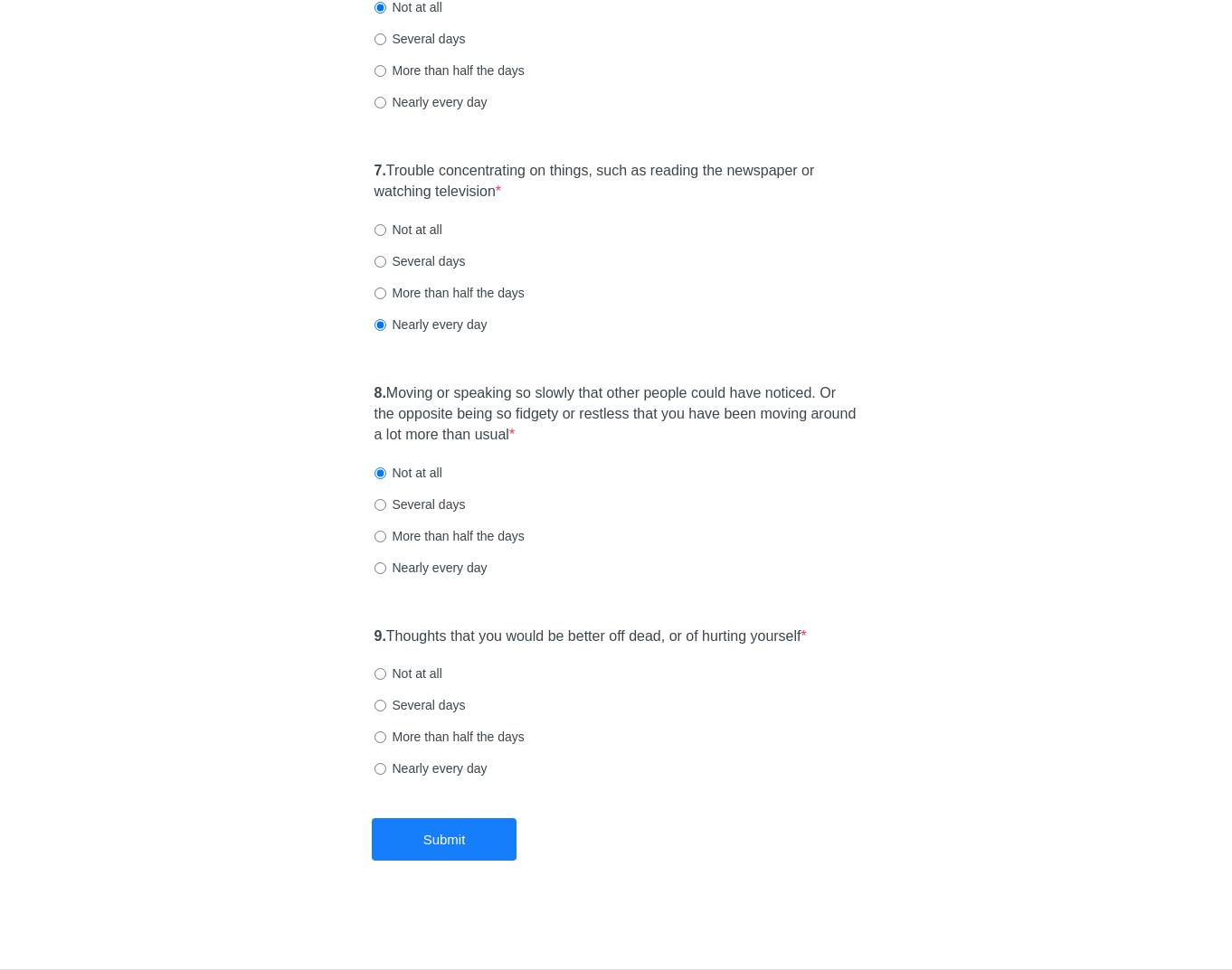
click at [386, 678] on input "Not at all" at bounding box center [380, 674] width 12 height 12
radio input "true"
click at [445, 833] on button "Submit" at bounding box center [443, 840] width 145 height 43
